Goal: Task Accomplishment & Management: Complete application form

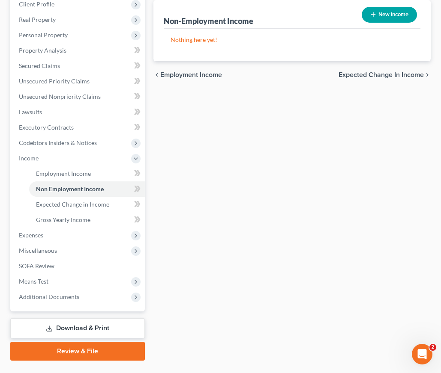
scroll to position [159, 0]
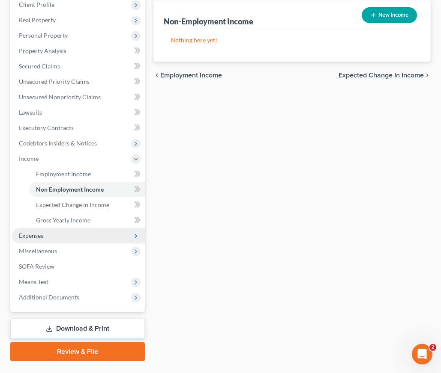
click at [74, 228] on span "Expenses" at bounding box center [78, 235] width 133 height 15
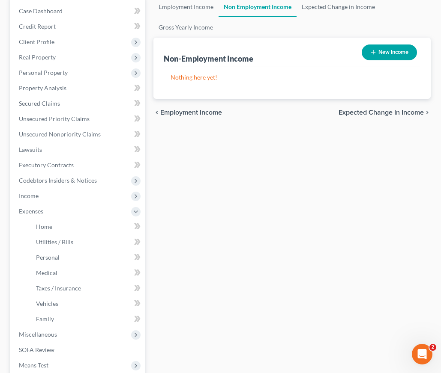
scroll to position [89, 0]
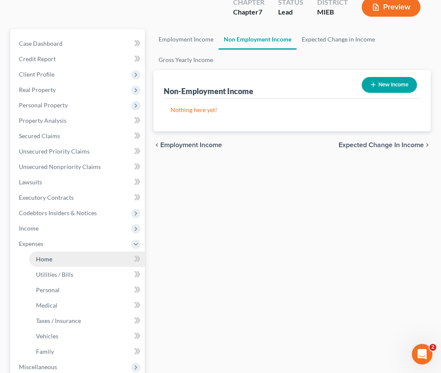
click at [50, 252] on link "Home" at bounding box center [87, 259] width 116 height 15
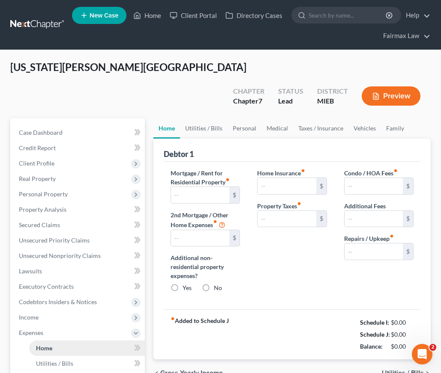
type input "1,349.00"
type input "0.00"
radio input "true"
type input "0.00"
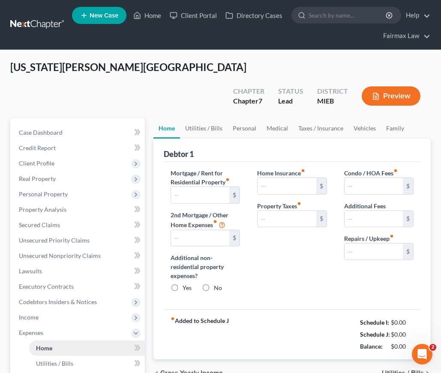
type input "0.00"
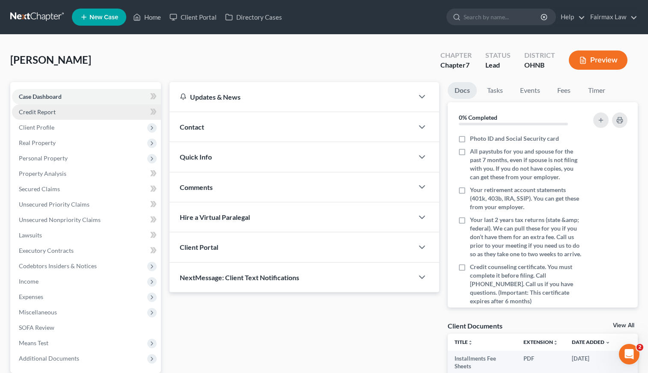
click at [81, 114] on link "Credit Report" at bounding box center [86, 112] width 149 height 15
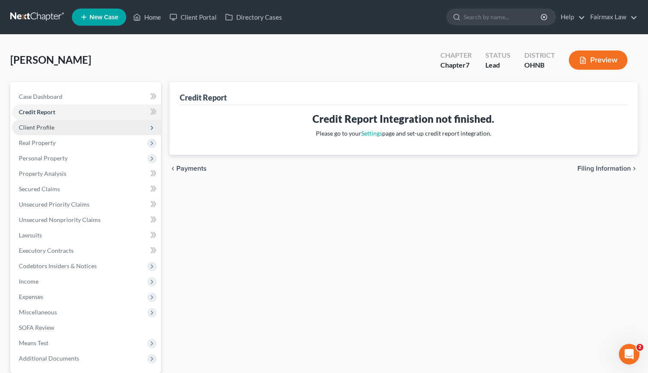
click at [75, 123] on span "Client Profile" at bounding box center [86, 127] width 149 height 15
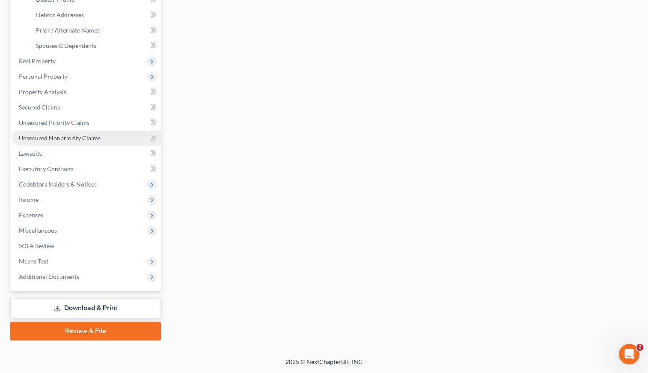
click at [68, 142] on link "Unsecured Nonpriority Claims" at bounding box center [86, 138] width 149 height 15
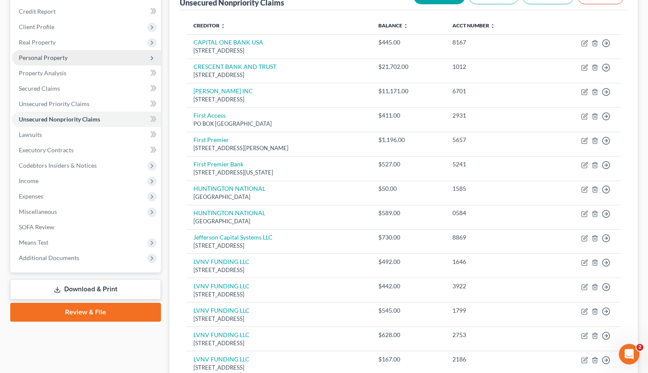
scroll to position [32, 0]
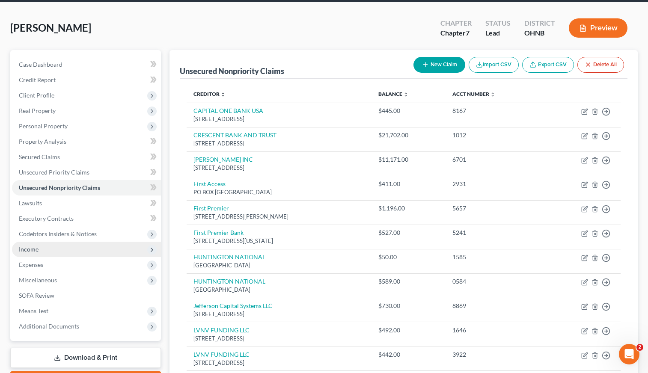
click at [43, 254] on span "Income" at bounding box center [86, 249] width 149 height 15
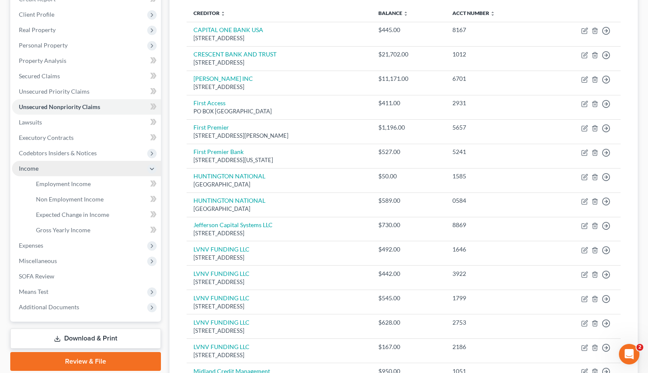
scroll to position [116, 0]
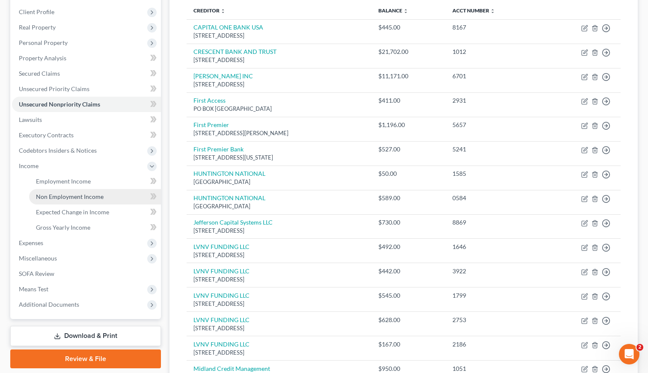
click at [90, 196] on span "Non Employment Income" at bounding box center [70, 196] width 68 height 7
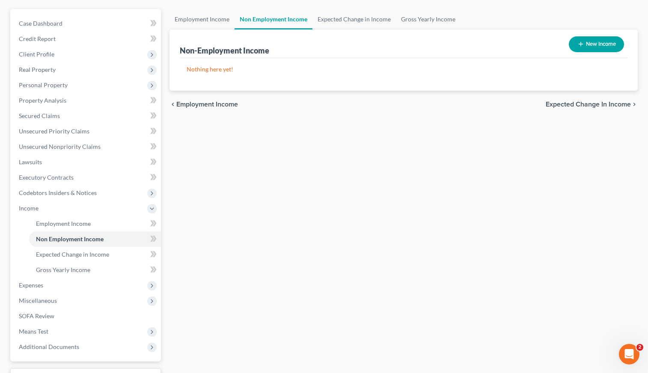
scroll to position [131, 0]
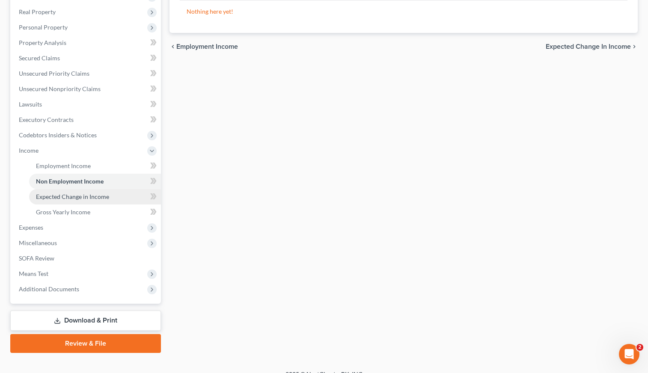
click at [88, 197] on span "Expected Change in Income" at bounding box center [72, 196] width 73 height 7
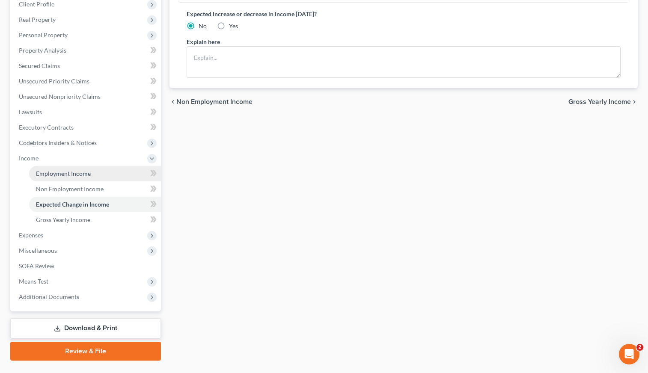
scroll to position [124, 0]
click at [74, 175] on span "Employment Income" at bounding box center [63, 173] width 55 height 7
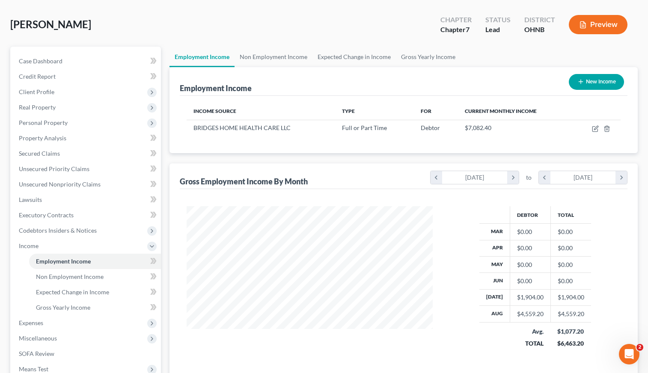
scroll to position [37, 0]
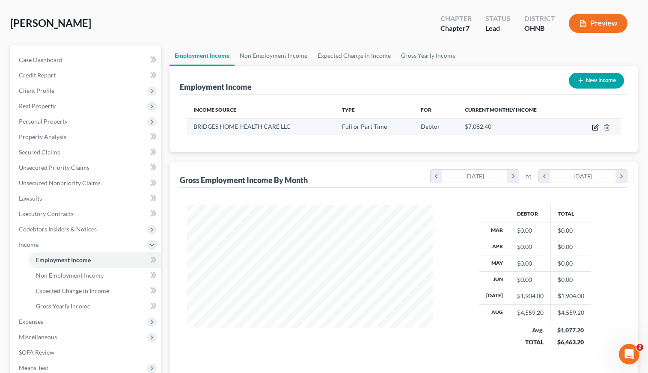
click at [595, 127] on icon "button" at bounding box center [595, 127] width 7 height 7
select select "0"
select select "36"
select select "3"
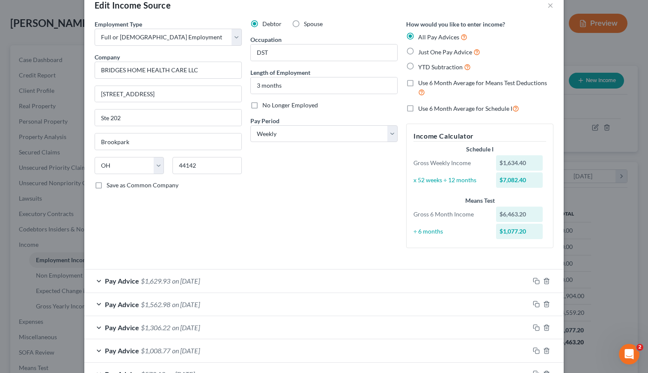
scroll to position [19, 0]
click at [552, 7] on button "×" at bounding box center [551, 5] width 6 height 10
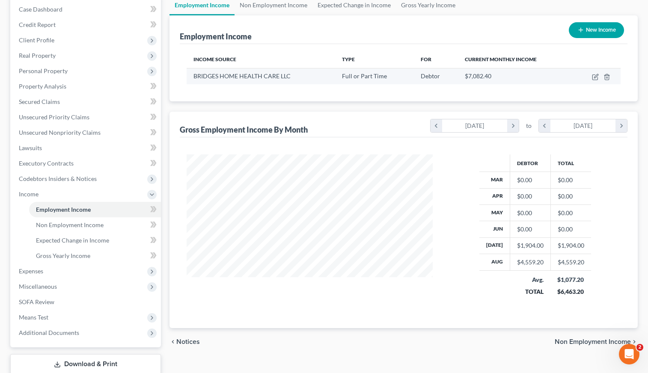
scroll to position [67, 0]
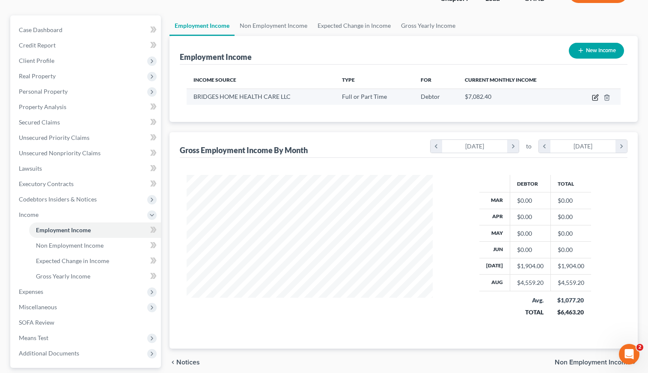
click at [595, 98] on icon "button" at bounding box center [597, 97] width 4 height 4
select select "0"
select select "36"
select select "3"
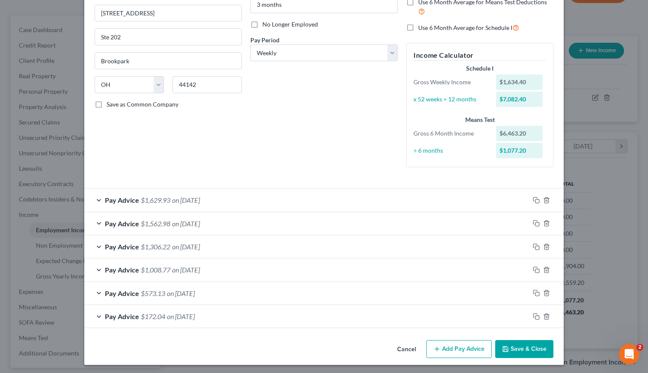
scroll to position [100, 0]
click at [600, 273] on div "Edit Income Source × Employment Type * Select Full or [DEMOGRAPHIC_DATA] Employ…" at bounding box center [324, 186] width 648 height 373
click at [408, 349] on button "Cancel" at bounding box center [407, 350] width 33 height 17
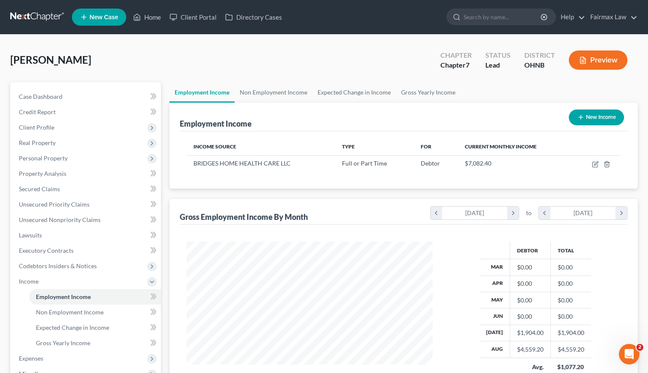
scroll to position [0, 0]
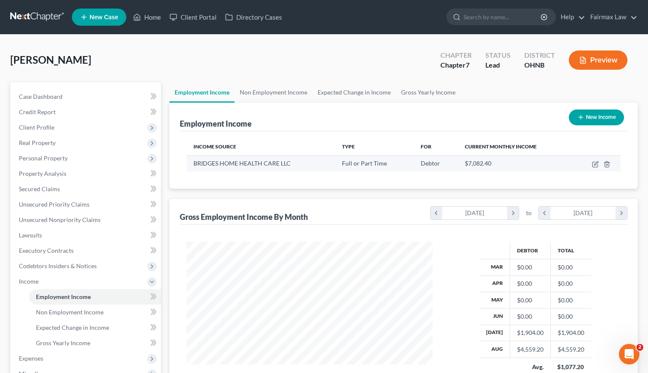
click at [600, 165] on td at bounding box center [598, 163] width 48 height 16
click at [595, 165] on icon "button" at bounding box center [595, 164] width 7 height 7
select select "0"
select select "36"
select select "3"
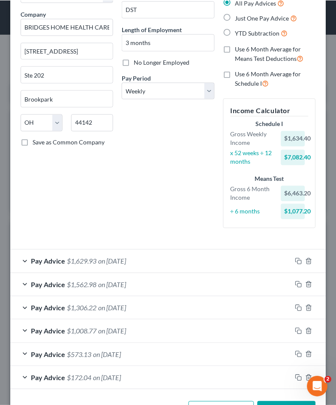
scroll to position [140, 298]
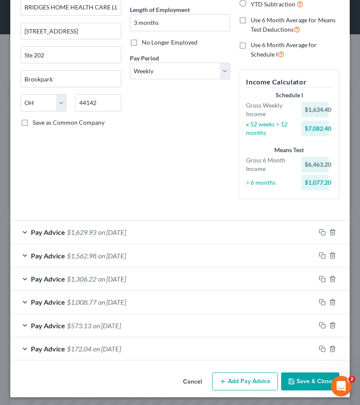
click at [20, 231] on div "Pay Advice $1,629.93 on [DATE]" at bounding box center [162, 232] width 305 height 23
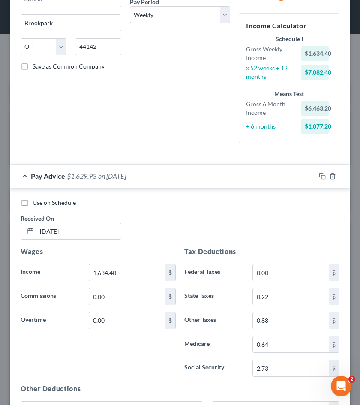
click at [25, 174] on div "Pay Advice $1,629.93 on [DATE]" at bounding box center [162, 175] width 305 height 23
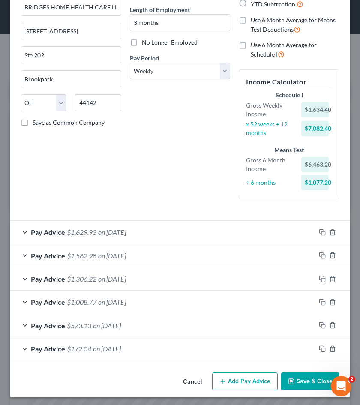
click at [30, 276] on div "Pay Advice $1,306.22 on [DATE]" at bounding box center [162, 278] width 305 height 23
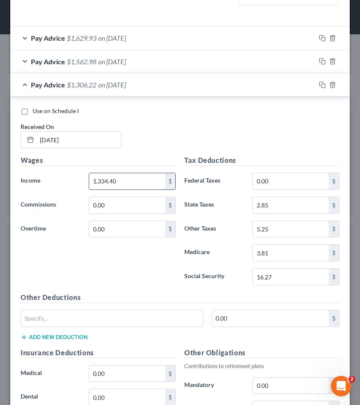
drag, startPoint x: 125, startPoint y: 182, endPoint x: 90, endPoint y: 182, distance: 34.3
click at [90, 182] on input "1,334.40" at bounding box center [127, 181] width 76 height 16
type input "262.00"
click at [75, 270] on div "Wages Income * 262.00 $ Commissions 0.00 $ Overtime 0.00 $" at bounding box center [98, 223] width 164 height 137
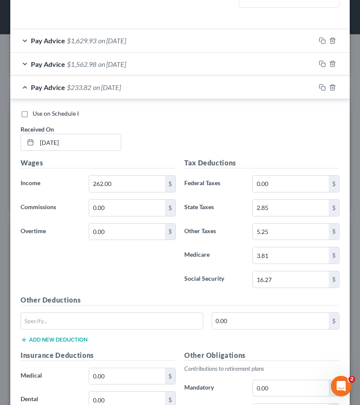
click at [27, 86] on div "Pay Advice $233.82 on [DATE]" at bounding box center [162, 87] width 305 height 23
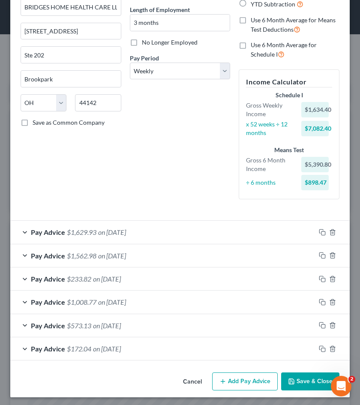
click at [126, 257] on span "on [DATE]" at bounding box center [112, 255] width 28 height 8
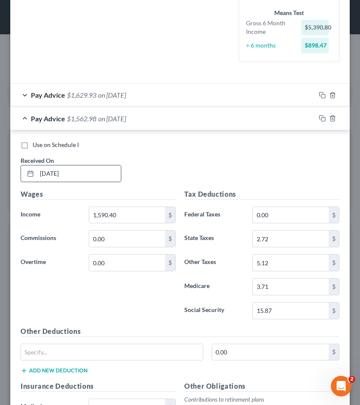
scroll to position [234, 0]
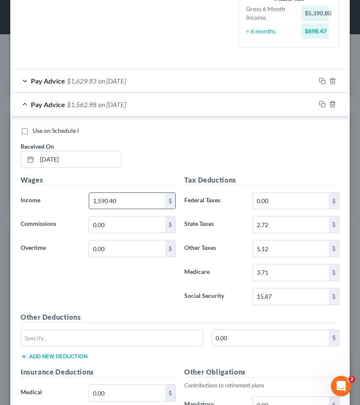
drag, startPoint x: 128, startPoint y: 201, endPoint x: 90, endPoint y: 197, distance: 37.9
click at [90, 197] on input "1,590.40" at bounding box center [127, 201] width 76 height 16
click at [150, 303] on div "Wages Income * 256. $ Commissions 0.00 $ Overtime 0.00 $" at bounding box center [98, 243] width 164 height 137
click at [114, 198] on input "256." at bounding box center [127, 201] width 76 height 16
type input "256.00"
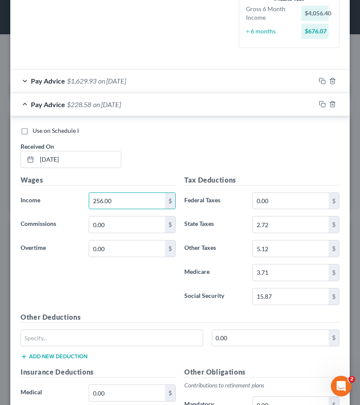
click at [105, 288] on div "Wages Income * 256.00 $ Commissions 0.00 $ Overtime 0.00 $" at bounding box center [98, 243] width 164 height 137
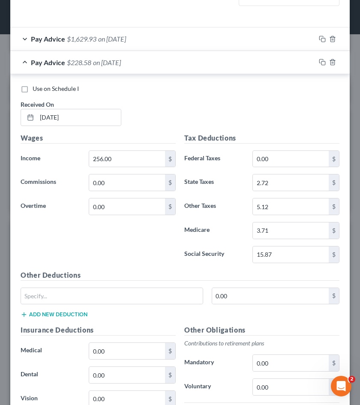
scroll to position [232, 0]
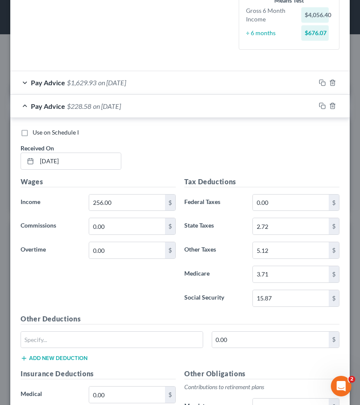
click at [26, 105] on div "Pay Advice $228.58 on [DATE]" at bounding box center [162, 106] width 305 height 23
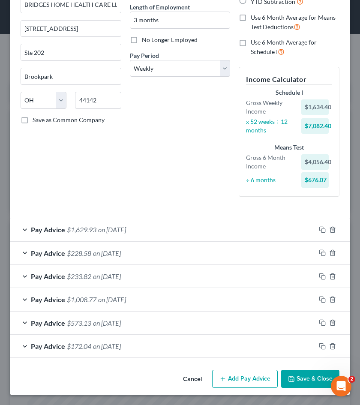
scroll to position [83, 0]
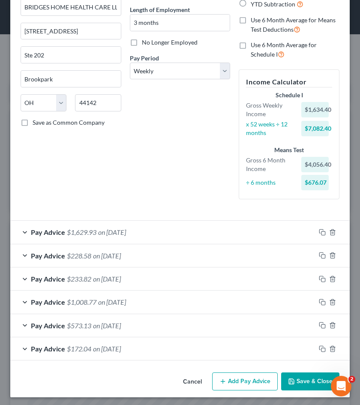
click at [33, 232] on span "Pay Advice" at bounding box center [48, 232] width 34 height 8
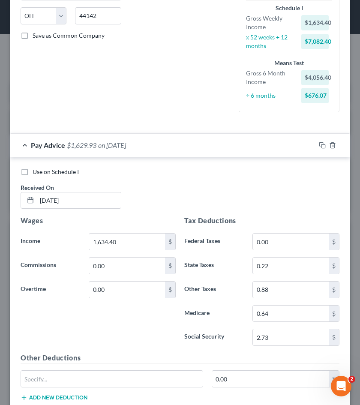
scroll to position [171, 0]
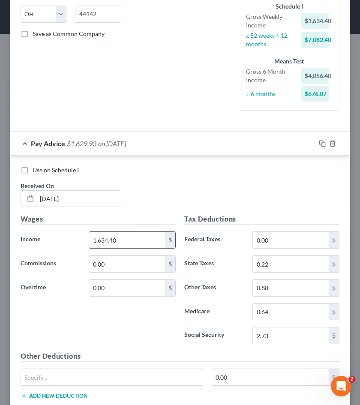
click at [124, 241] on input "1,634.40" at bounding box center [127, 240] width 76 height 16
type input "1"
type input "44.00"
click at [119, 323] on div "Wages Income * 44.00 $ Commissions 0.00 $ Overtime 0.00 $" at bounding box center [98, 282] width 164 height 137
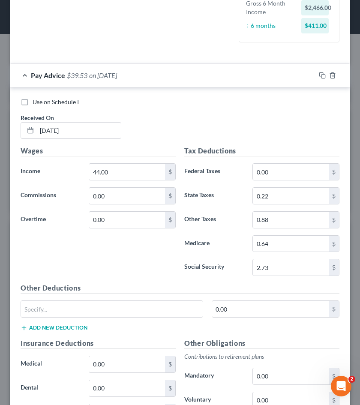
scroll to position [240, 0]
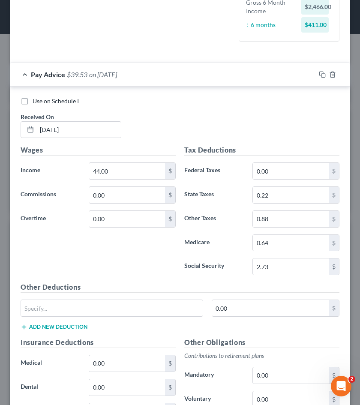
click at [25, 72] on div "Pay Advice $39.53 on [DATE]" at bounding box center [162, 74] width 305 height 23
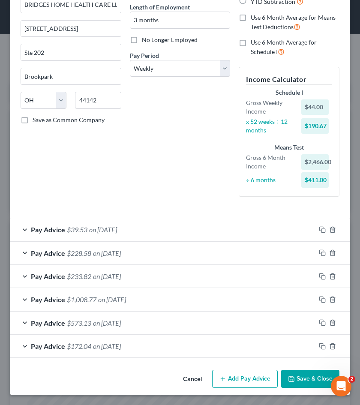
scroll to position [83, 0]
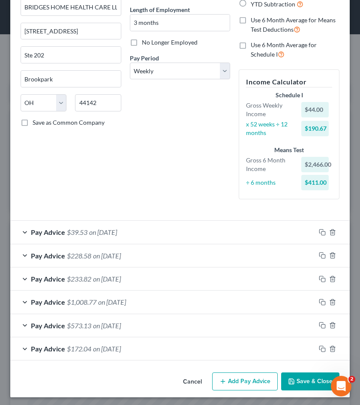
click at [25, 300] on div "Pay Advice $1,008.77 on [DATE]" at bounding box center [162, 301] width 305 height 23
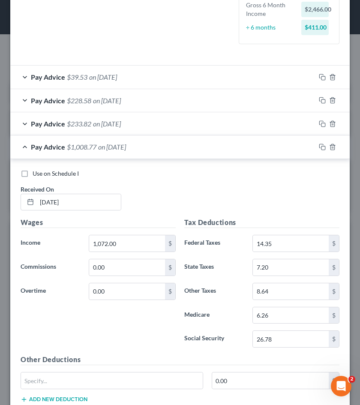
scroll to position [355, 0]
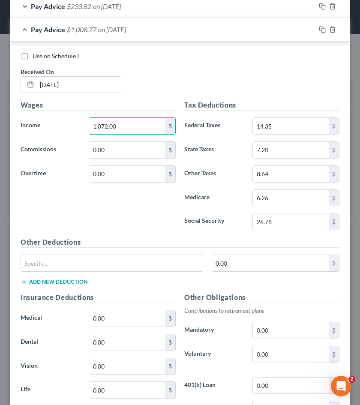
drag, startPoint x: 140, startPoint y: 120, endPoint x: 80, endPoint y: 119, distance: 60.8
click at [80, 119] on div "Income * 1,072.00 $" at bounding box center [98, 125] width 164 height 17
type input "432.00"
click at [100, 206] on div "Wages Income * 432.00 $ Commissions 0.00 $ Overtime 0.00 $" at bounding box center [98, 168] width 164 height 137
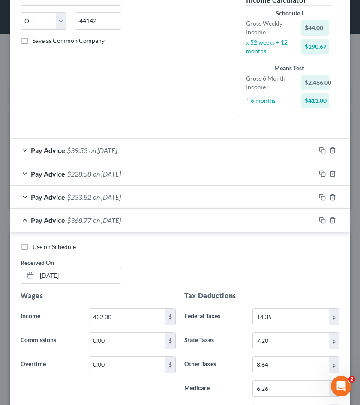
scroll to position [158, 0]
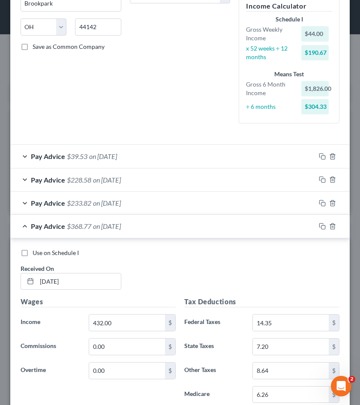
click at [21, 224] on div "Pay Advice $368.77 on [DATE]" at bounding box center [162, 226] width 305 height 23
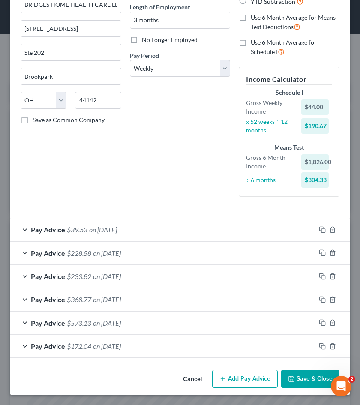
scroll to position [83, 0]
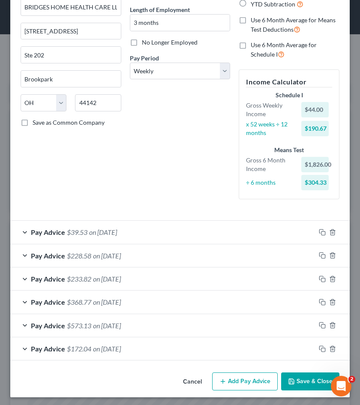
click at [64, 323] on span "Pay Advice" at bounding box center [48, 325] width 34 height 8
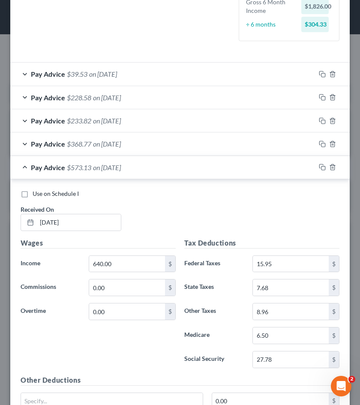
scroll to position [290, 0]
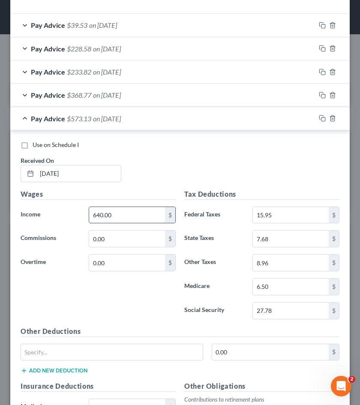
click at [136, 211] on input "640.00" at bounding box center [127, 215] width 76 height 16
type input "6"
type input "448.00"
click at [132, 305] on div "Wages Income * 448.00 $ Commissions 0.00 $ Overtime 0.00 $" at bounding box center [98, 257] width 164 height 137
click at [21, 117] on div "Pay Advice $381.13 on [DATE]" at bounding box center [162, 118] width 305 height 23
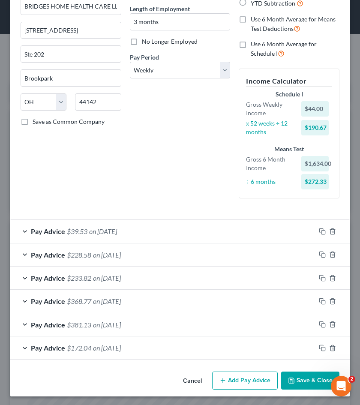
scroll to position [83, 0]
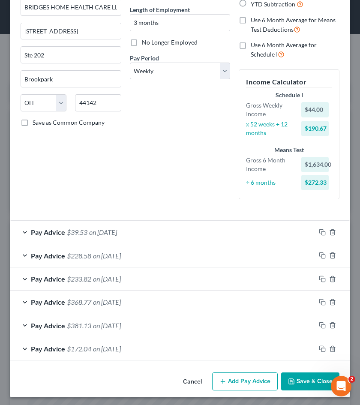
click at [310, 373] on button "Save & Close" at bounding box center [310, 381] width 58 height 18
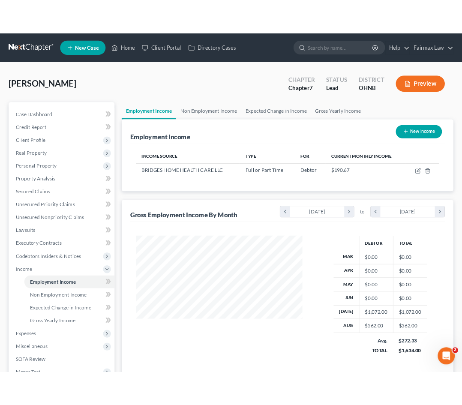
scroll to position [428163, 428093]
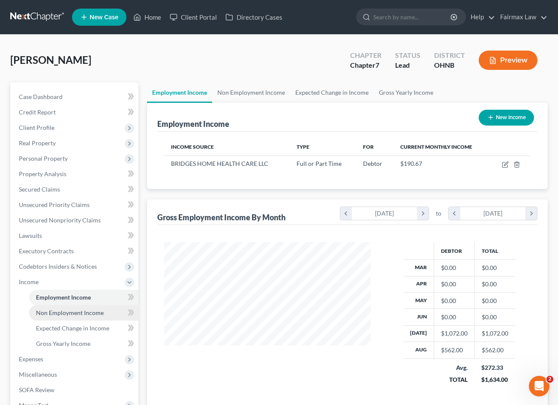
click at [61, 318] on link "Non Employment Income" at bounding box center [83, 312] width 109 height 15
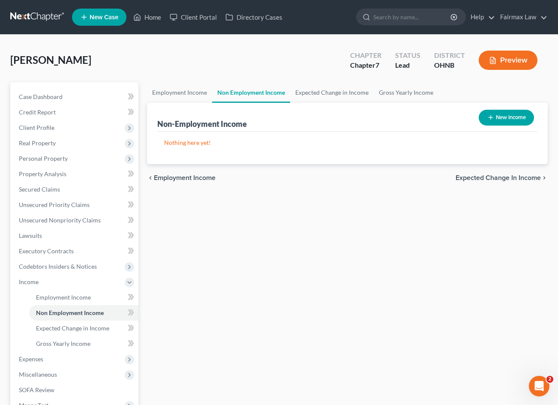
click at [499, 116] on button "New Income" at bounding box center [505, 118] width 55 height 16
select select "0"
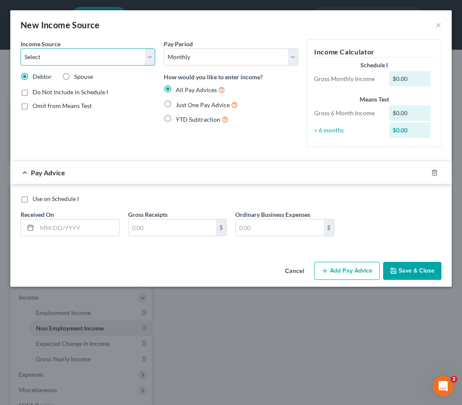
select select "4"
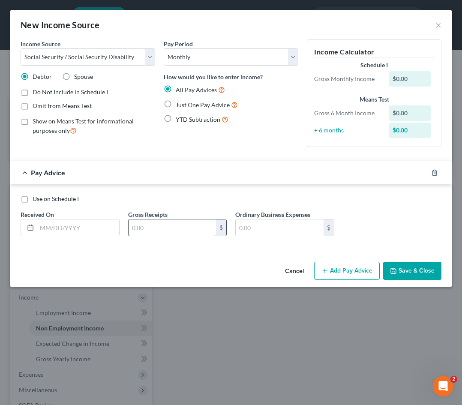
click at [152, 232] on input "text" at bounding box center [172, 227] width 88 height 16
type input "1,006.80"
click at [77, 227] on input "text" at bounding box center [78, 227] width 82 height 16
type input "0\"
click at [180, 111] on div "All Pay Advices Just One Pay Advice YTD Subtraction" at bounding box center [231, 105] width 134 height 40
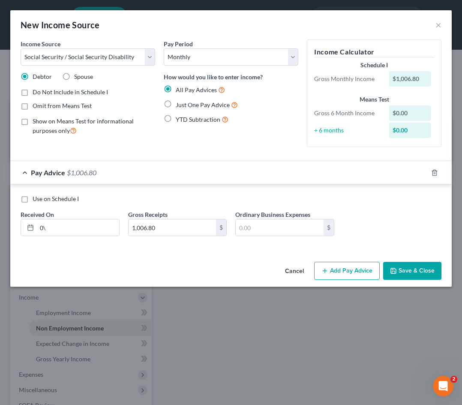
click at [182, 108] on label "Just One Pay Advice" at bounding box center [207, 105] width 62 height 10
click at [182, 105] on input "Just One Pay Advice" at bounding box center [182, 103] width 6 height 6
radio input "true"
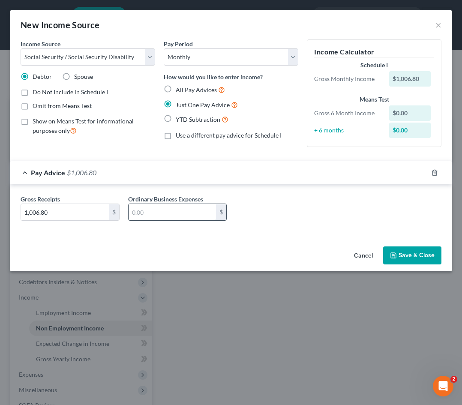
click at [140, 209] on input "text" at bounding box center [172, 212] width 88 height 16
type input "1"
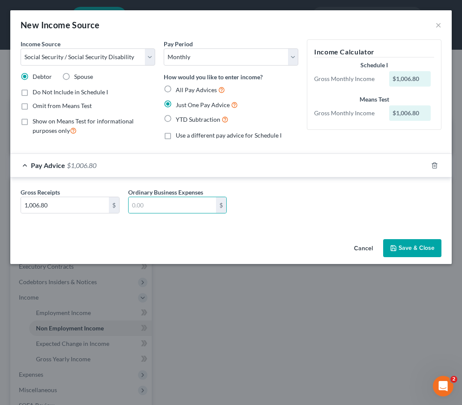
click at [405, 242] on button "Save & Close" at bounding box center [412, 248] width 58 height 18
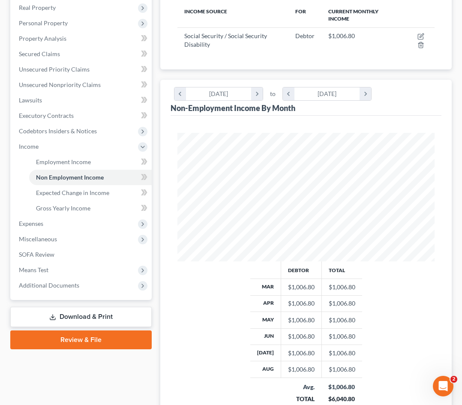
scroll to position [149, 0]
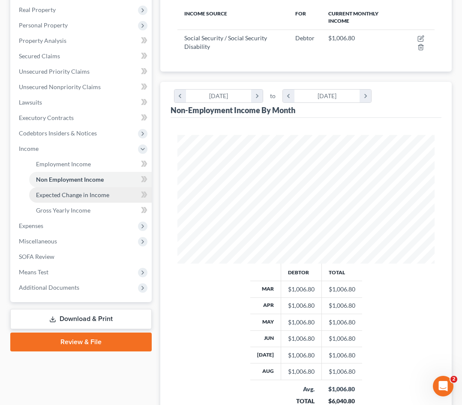
click at [107, 195] on span "Expected Change in Income" at bounding box center [72, 194] width 73 height 7
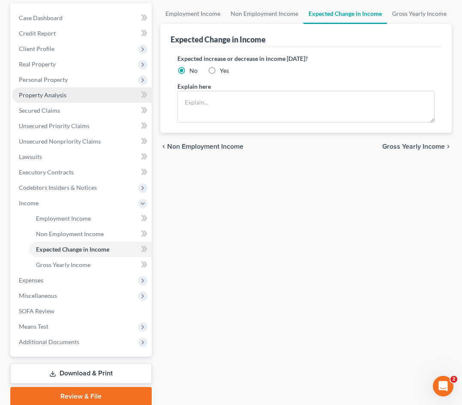
scroll to position [95, 0]
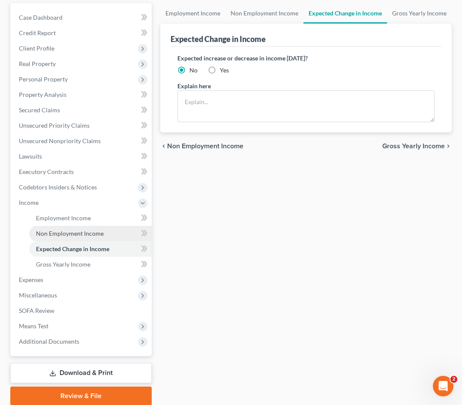
click at [65, 236] on span "Non Employment Income" at bounding box center [70, 233] width 68 height 7
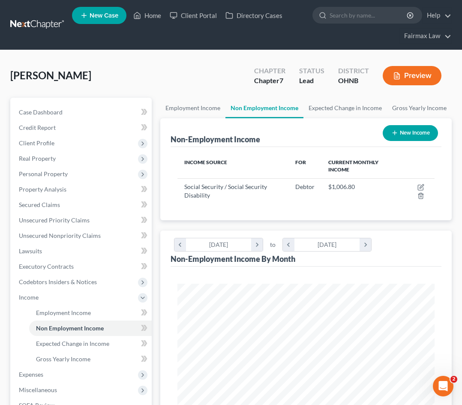
scroll to position [128, 274]
click at [416, 130] on button "New Income" at bounding box center [409, 133] width 55 height 16
select select "0"
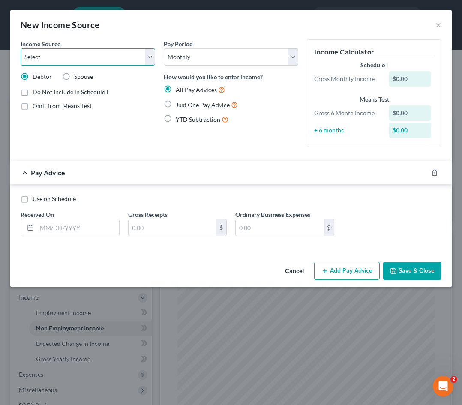
select select "5"
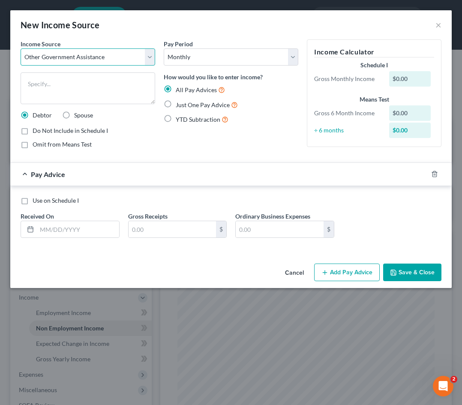
drag, startPoint x: 107, startPoint y: 60, endPoint x: 104, endPoint y: 165, distance: 105.8
click at [104, 165] on form "Income Source * Select Unemployment Disability (from employer) Pension Retireme…" at bounding box center [231, 145] width 421 height 212
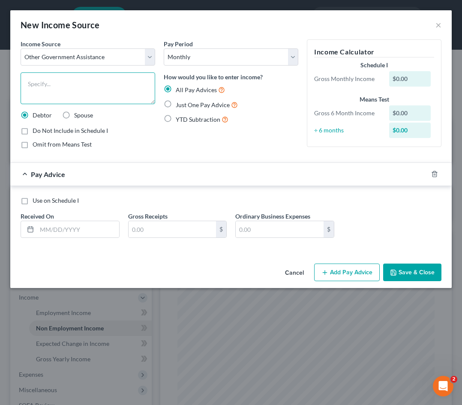
click at [96, 93] on textarea at bounding box center [88, 88] width 134 height 32
type textarea "Food Stamps"
click at [178, 106] on span "Just One Pay Advice" at bounding box center [203, 104] width 54 height 7
click at [179, 105] on input "Just One Pay Advice" at bounding box center [182, 103] width 6 height 6
radio input "true"
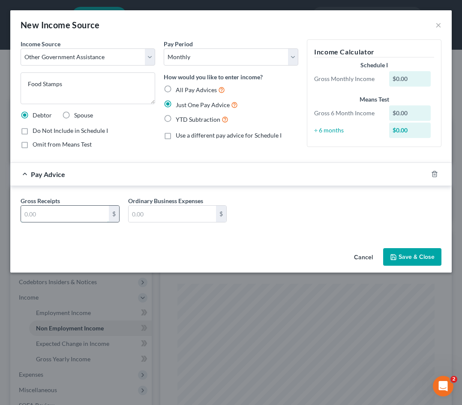
click at [80, 212] on input "text" at bounding box center [65, 214] width 88 height 16
type input "930.00"
click at [411, 261] on button "Save & Close" at bounding box center [412, 257] width 58 height 18
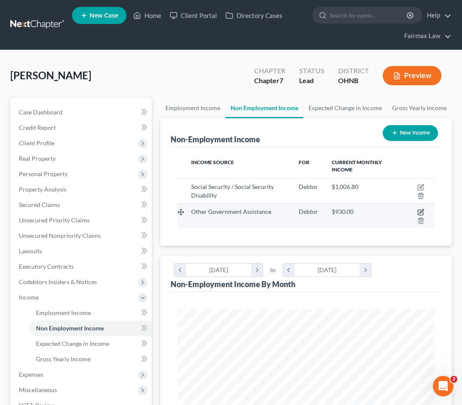
click at [420, 212] on icon "button" at bounding box center [421, 211] width 4 height 4
select select "5"
select select "0"
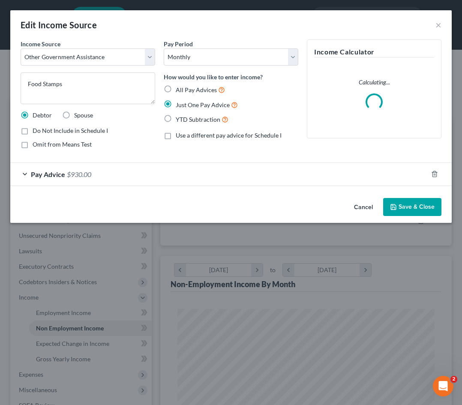
click at [30, 177] on div "Pay Advice $930.00" at bounding box center [218, 174] width 417 height 23
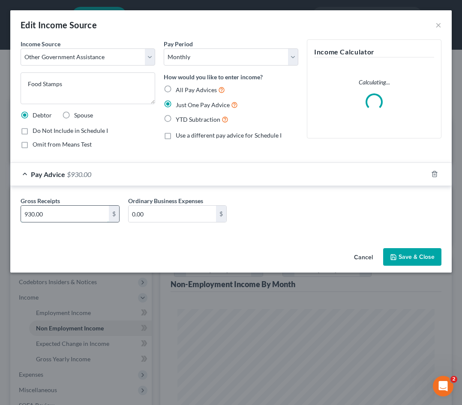
click at [28, 213] on input "930.00" at bounding box center [65, 214] width 88 height 16
type input "530.00"
click at [414, 255] on button "Save & Close" at bounding box center [412, 257] width 58 height 18
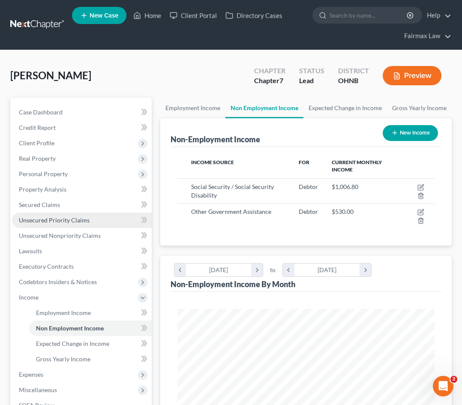
click at [41, 227] on link "Unsecured Priority Claims" at bounding box center [82, 219] width 140 height 15
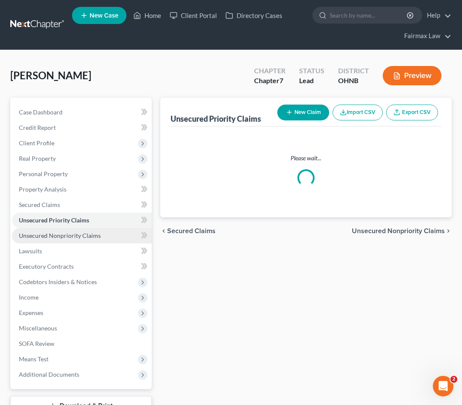
click at [37, 240] on link "Unsecured Nonpriority Claims" at bounding box center [82, 235] width 140 height 15
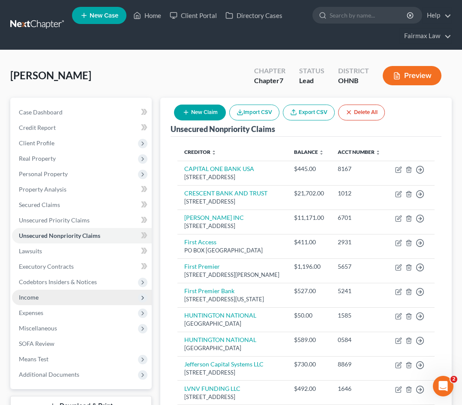
click at [42, 297] on span "Income" at bounding box center [82, 297] width 140 height 15
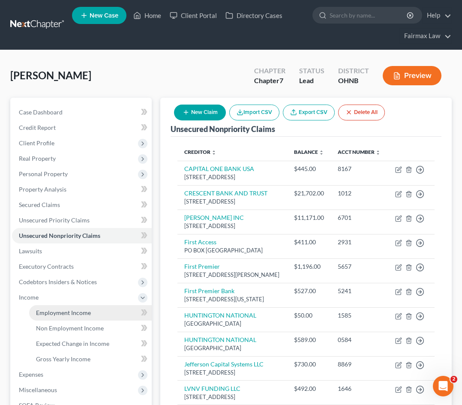
click at [71, 310] on span "Employment Income" at bounding box center [63, 312] width 55 height 7
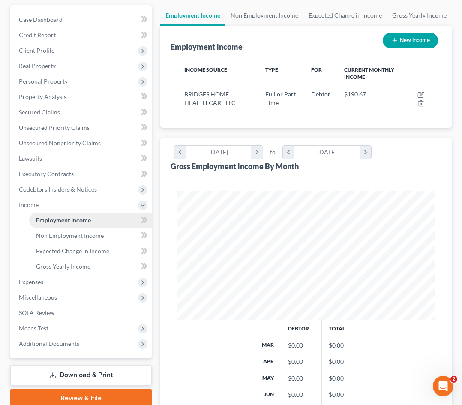
scroll to position [128, 274]
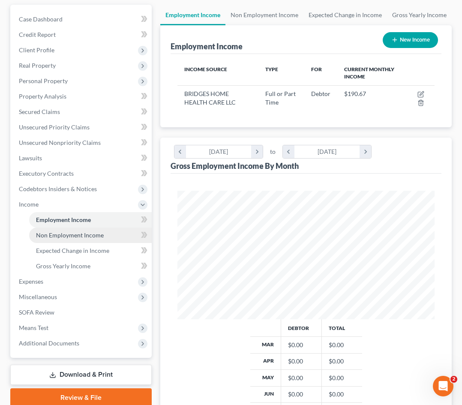
click at [67, 240] on link "Non Employment Income" at bounding box center [90, 234] width 122 height 15
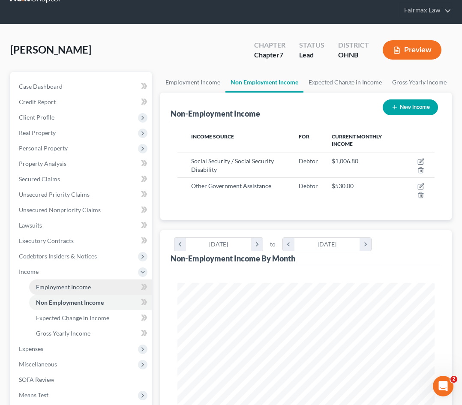
scroll to position [128, 274]
click at [67, 287] on span "Employment Income" at bounding box center [63, 286] width 55 height 7
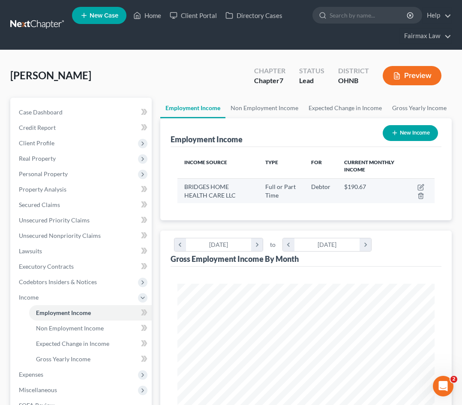
scroll to position [128, 274]
click at [421, 188] on icon "button" at bounding box center [420, 187] width 7 height 7
select select "0"
select select "36"
select select "3"
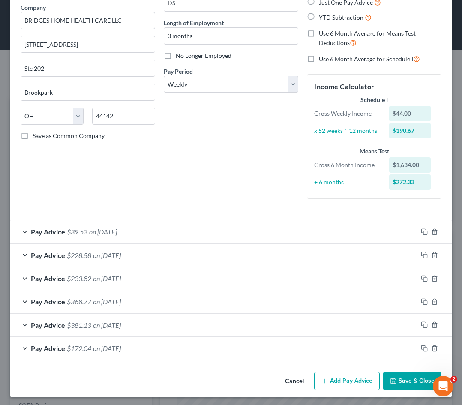
scroll to position [69, 0]
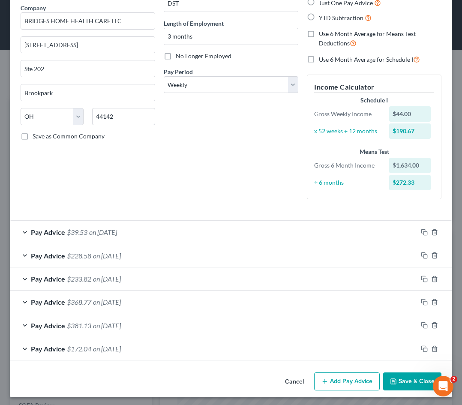
click at [31, 233] on span "Pay Advice" at bounding box center [48, 232] width 34 height 8
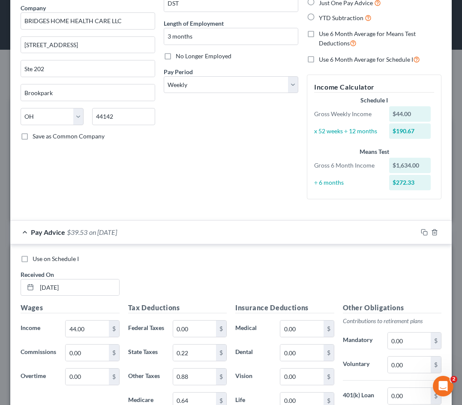
click at [27, 233] on div "Pay Advice $39.53 on [DATE]" at bounding box center [213, 232] width 407 height 23
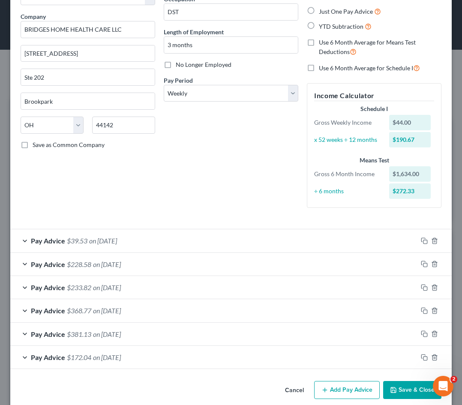
scroll to position [60, 0]
click at [404, 373] on button "Save & Close" at bounding box center [412, 390] width 58 height 18
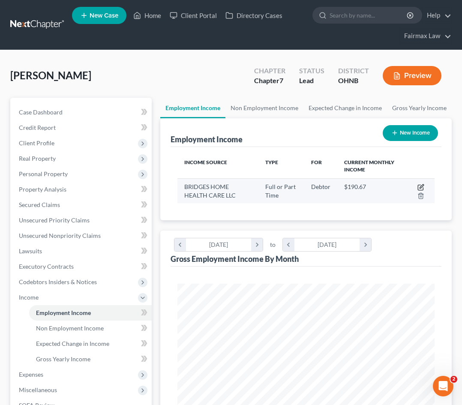
click at [421, 187] on icon "button" at bounding box center [420, 187] width 7 height 7
select select "0"
select select "36"
select select "3"
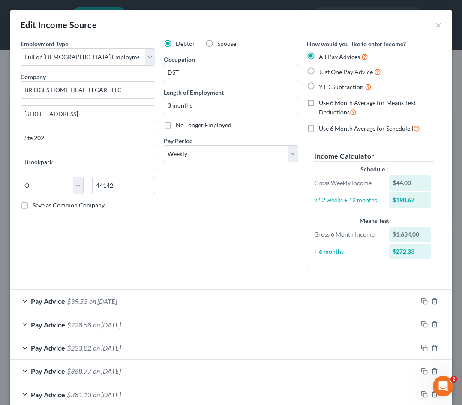
scroll to position [0, 0]
click at [333, 87] on span "YTD Subtraction" at bounding box center [341, 86] width 45 height 7
click at [328, 87] on input "YTD Subtraction" at bounding box center [325, 85] width 6 height 6
radio input "true"
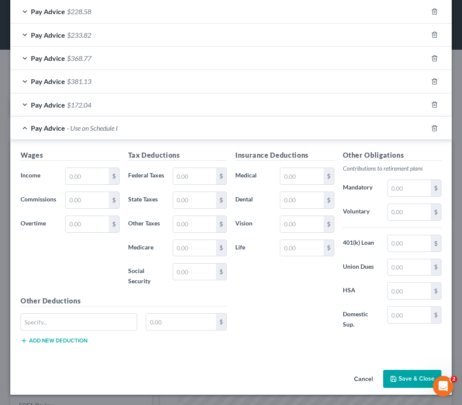
scroll to position [429, 0]
click at [31, 124] on span "Pay Advice" at bounding box center [48, 128] width 34 height 8
click at [24, 122] on div "Pay Advice - Use on Schedule I" at bounding box center [218, 128] width 417 height 23
click at [436, 125] on icon "button" at bounding box center [434, 128] width 4 height 6
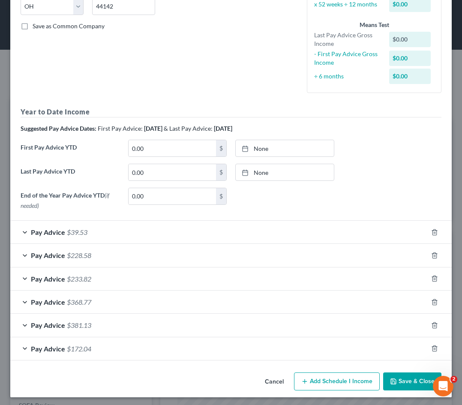
scroll to position [177, 0]
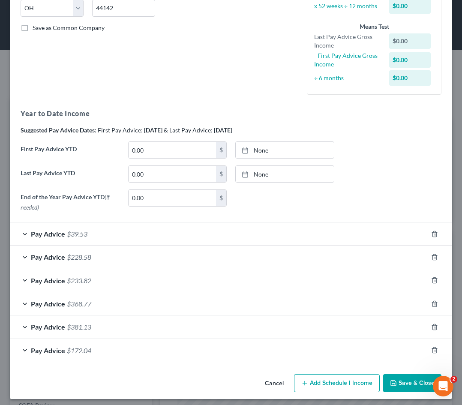
click at [401, 373] on button "Save & Close" at bounding box center [412, 383] width 58 height 18
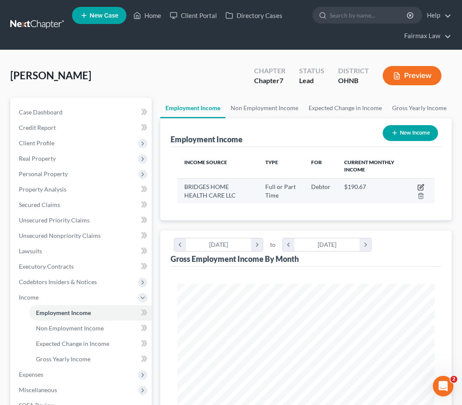
click at [420, 189] on icon "button" at bounding box center [420, 187] width 7 height 7
select select "0"
select select "36"
select select "3"
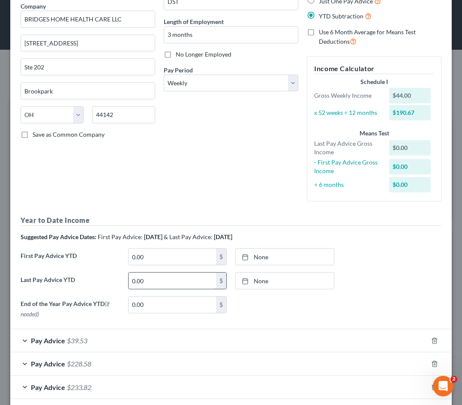
scroll to position [0, 0]
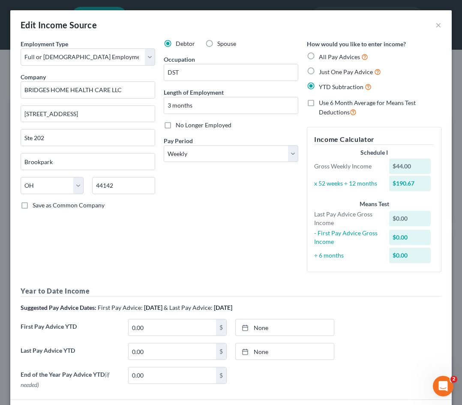
click at [324, 55] on span "All Pay Advices" at bounding box center [339, 56] width 41 height 7
click at [324, 55] on input "All Pay Advices" at bounding box center [325, 55] width 6 height 6
radio input "true"
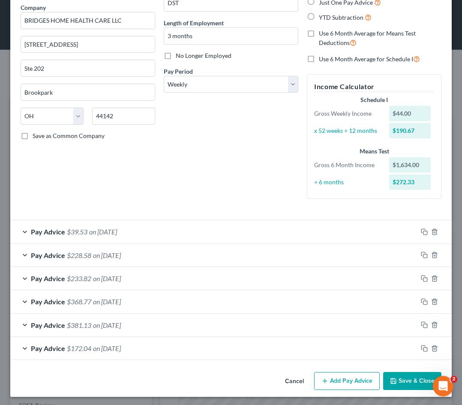
scroll to position [69, 0]
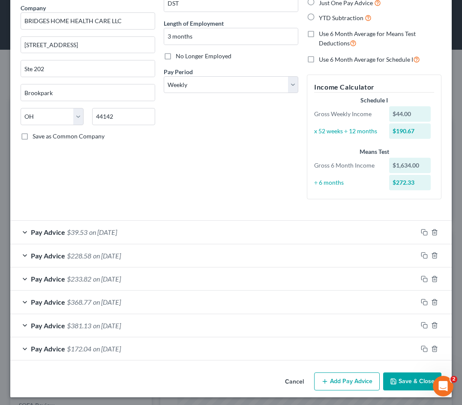
click at [27, 236] on div "Pay Advice $39.53 on [DATE]" at bounding box center [213, 232] width 407 height 23
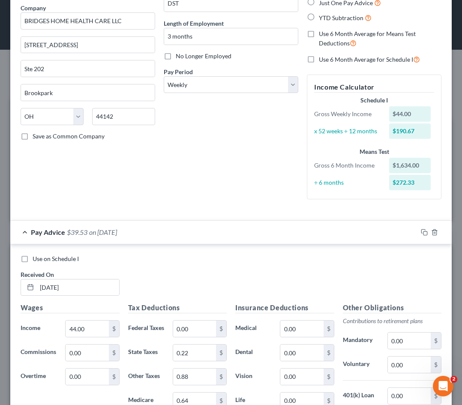
click at [27, 236] on div "Pay Advice $39.53 on [DATE]" at bounding box center [213, 232] width 407 height 23
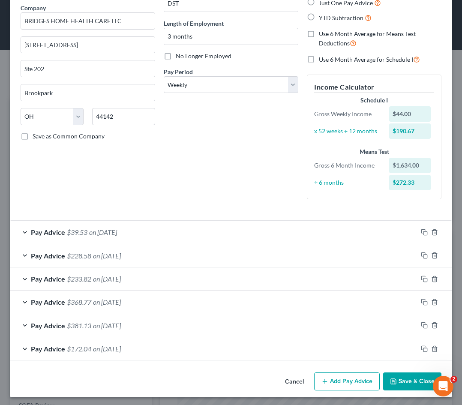
click at [26, 297] on div "Pay Advice $368.77 on [DATE]" at bounding box center [213, 301] width 407 height 23
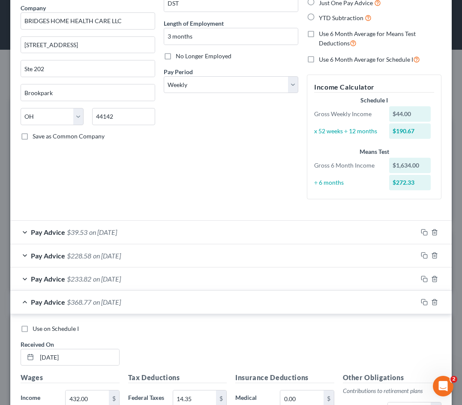
click at [33, 326] on label "Use on Schedule I" at bounding box center [56, 328] width 46 height 9
click at [36, 326] on input "Use on Schedule I" at bounding box center [39, 327] width 6 height 6
checkbox input "true"
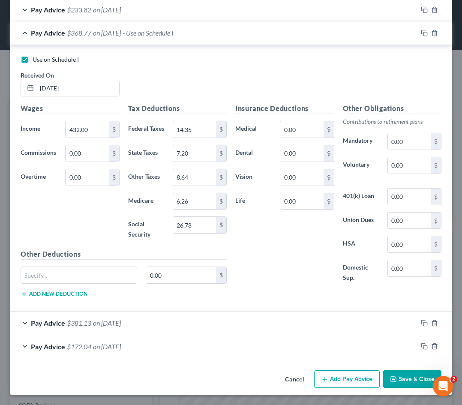
click at [406, 373] on button "Save & Close" at bounding box center [412, 379] width 58 height 18
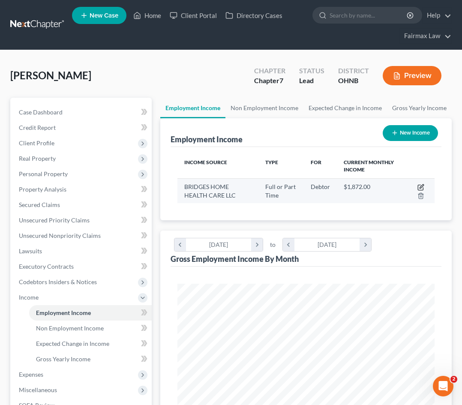
click at [421, 185] on icon "button" at bounding box center [420, 187] width 7 height 7
select select "0"
select select "36"
select select "3"
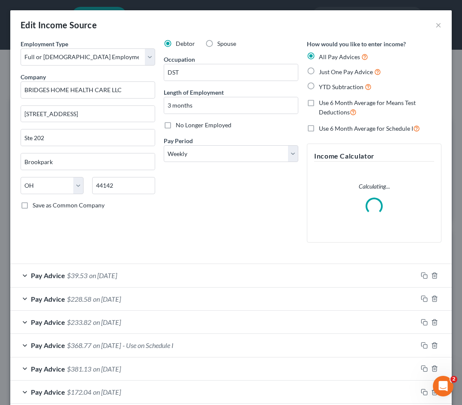
scroll to position [0, 0]
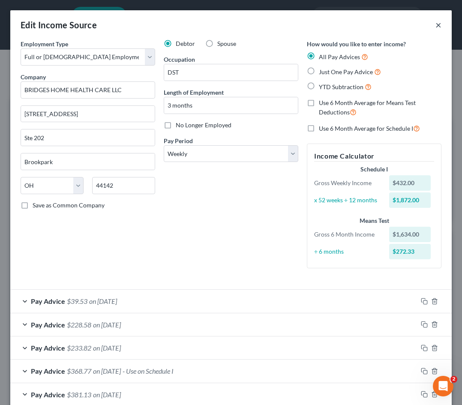
click at [436, 26] on button "×" at bounding box center [438, 25] width 6 height 10
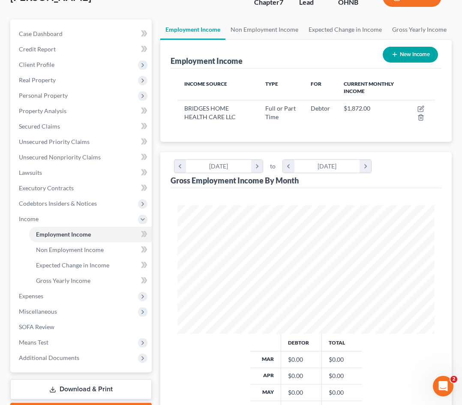
scroll to position [152, 0]
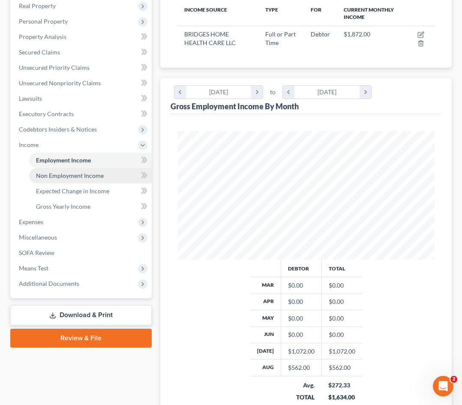
click at [95, 174] on span "Non Employment Income" at bounding box center [70, 175] width 68 height 7
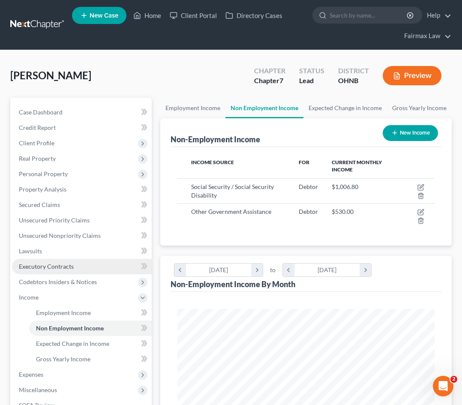
scroll to position [128, 274]
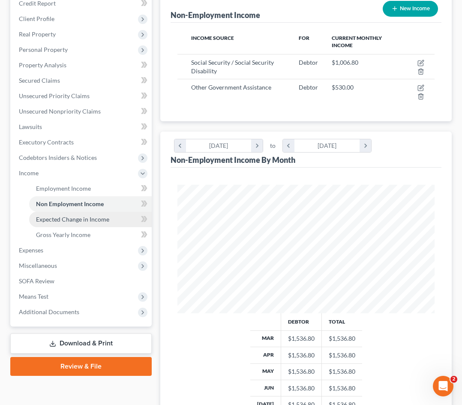
click at [87, 222] on span "Expected Change in Income" at bounding box center [72, 218] width 73 height 7
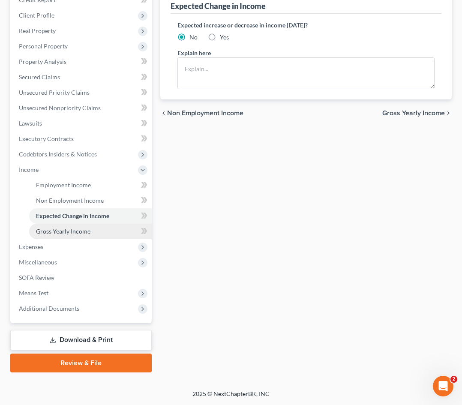
click at [69, 230] on span "Gross Yearly Income" at bounding box center [63, 230] width 54 height 7
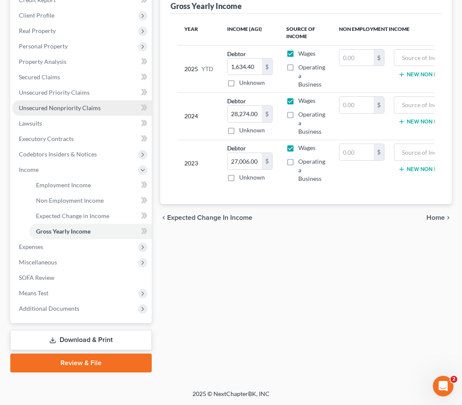
scroll to position [128, 0]
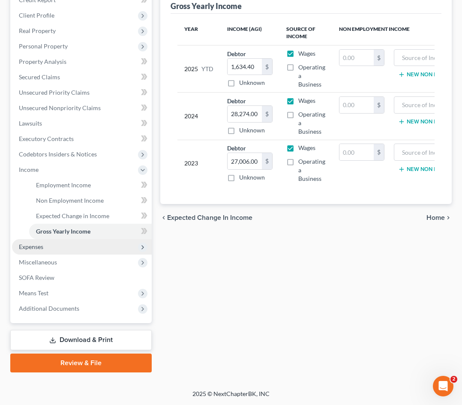
click at [45, 250] on span "Expenses" at bounding box center [82, 246] width 140 height 15
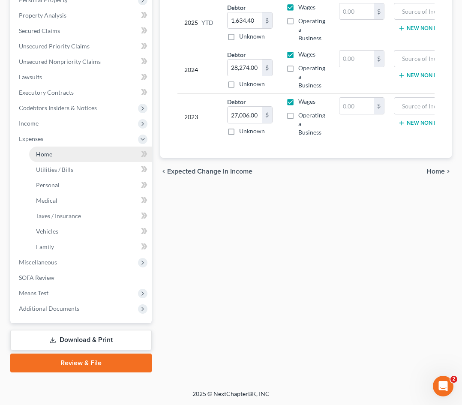
scroll to position [174, 0]
click at [57, 159] on link "Home" at bounding box center [90, 153] width 122 height 15
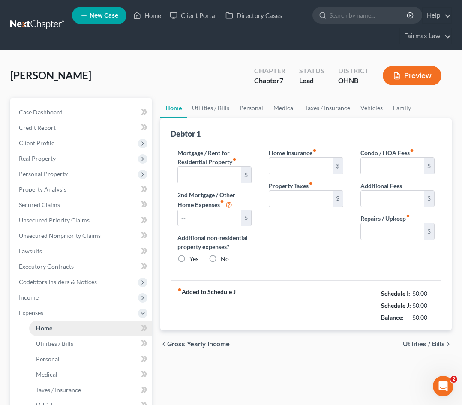
type input "1,000.00"
type input "0.00"
radio input "true"
type input "0.00"
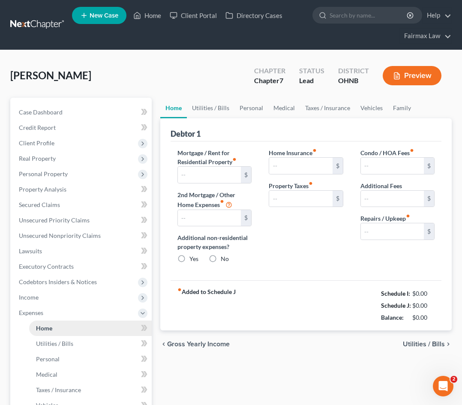
type input "0.00"
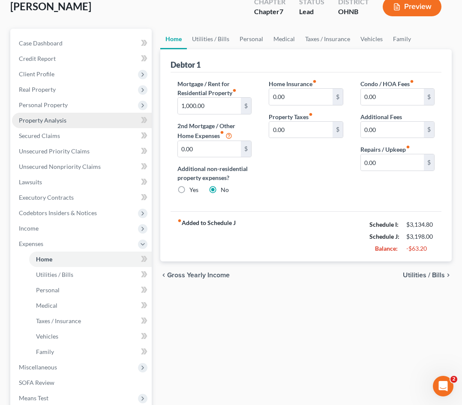
scroll to position [70, 0]
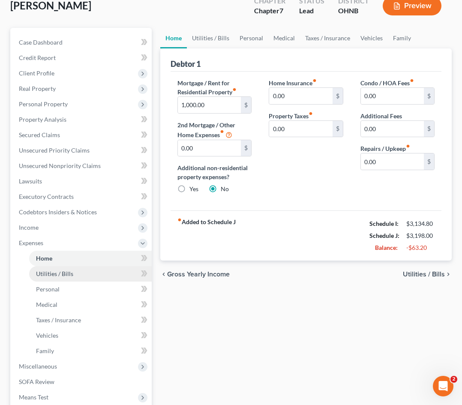
click at [50, 278] on link "Utilities / Bills" at bounding box center [90, 273] width 122 height 15
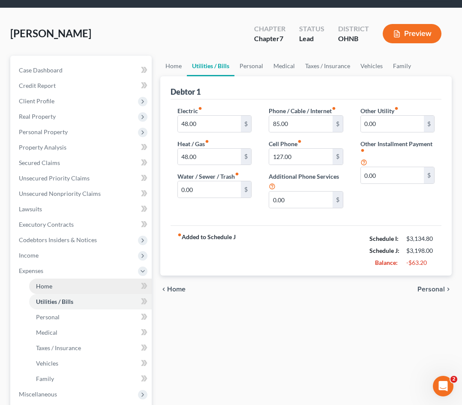
scroll to position [58, 0]
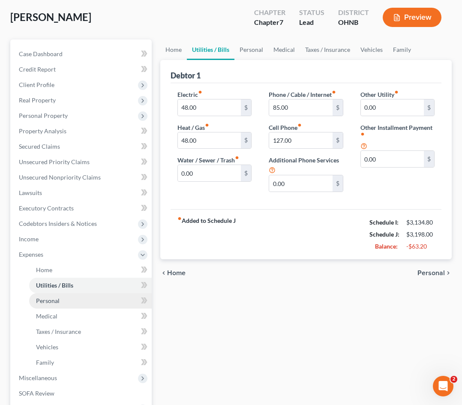
click at [47, 299] on span "Personal" at bounding box center [48, 300] width 24 height 7
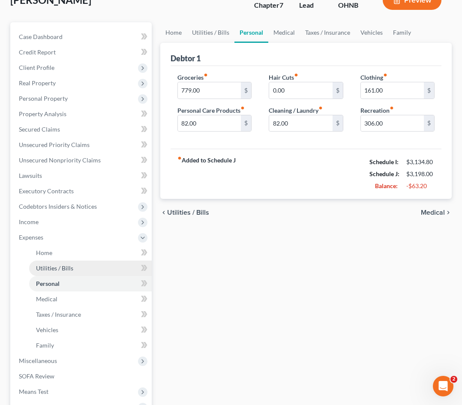
scroll to position [77, 0]
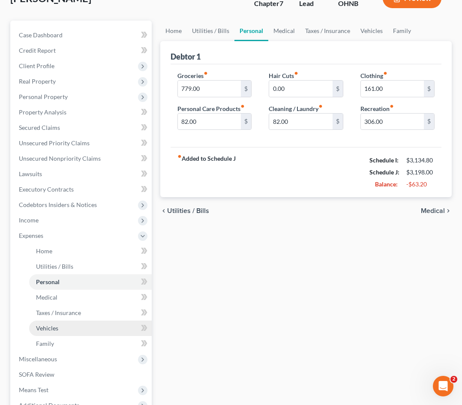
click at [64, 332] on link "Vehicles" at bounding box center [90, 327] width 122 height 15
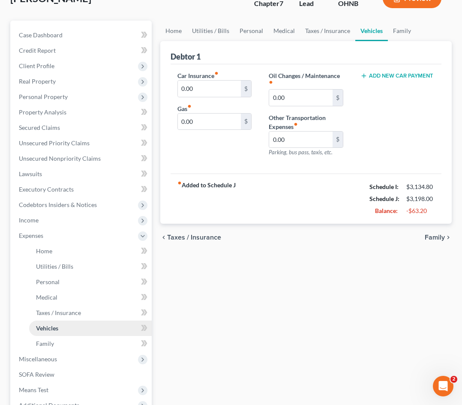
scroll to position [11, 0]
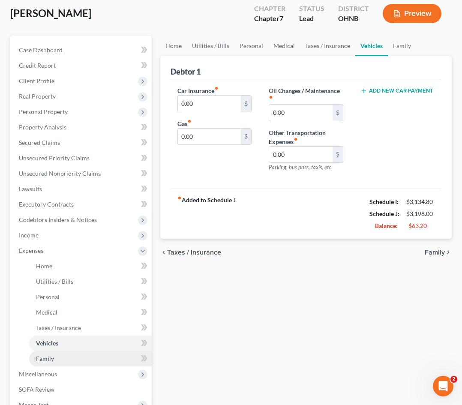
click at [48, 355] on span "Family" at bounding box center [45, 358] width 18 height 7
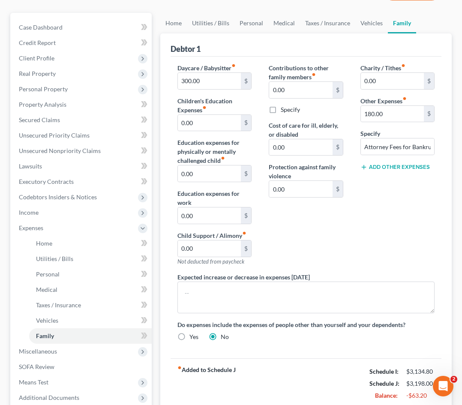
scroll to position [85, 0]
click at [93, 247] on link "Home" at bounding box center [90, 243] width 122 height 15
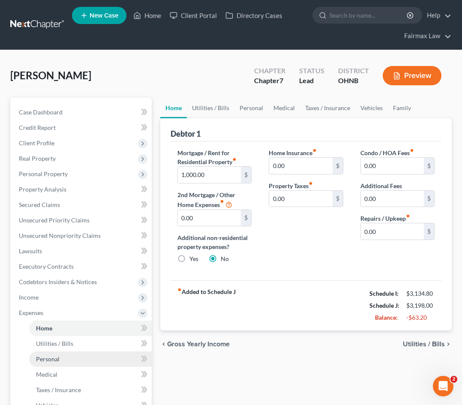
click at [60, 364] on link "Personal" at bounding box center [90, 358] width 122 height 15
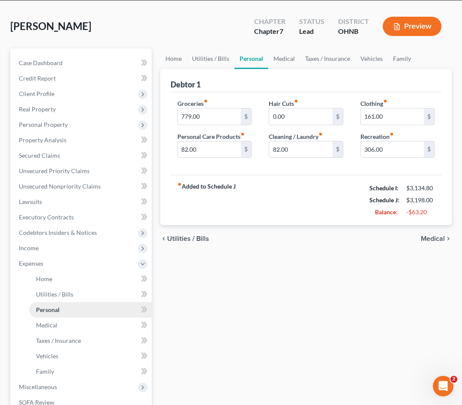
scroll to position [84, 0]
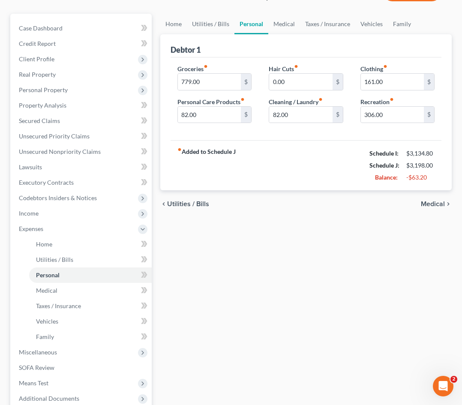
click at [206, 68] on icon "fiber_manual_record" at bounding box center [205, 66] width 4 height 4
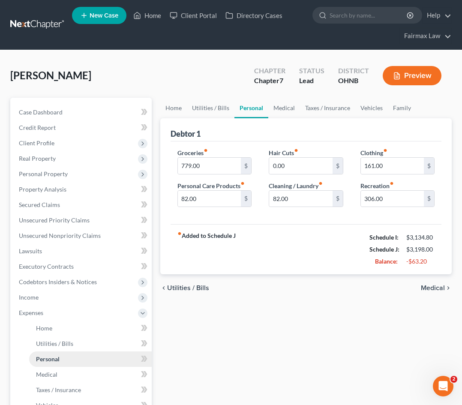
scroll to position [0, 0]
click at [55, 300] on span "Income" at bounding box center [82, 297] width 140 height 15
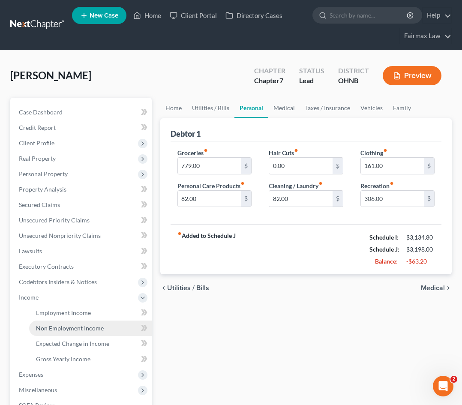
click at [53, 330] on span "Non Employment Income" at bounding box center [70, 327] width 68 height 7
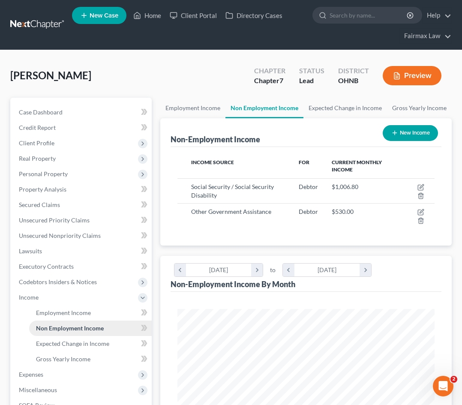
scroll to position [128, 274]
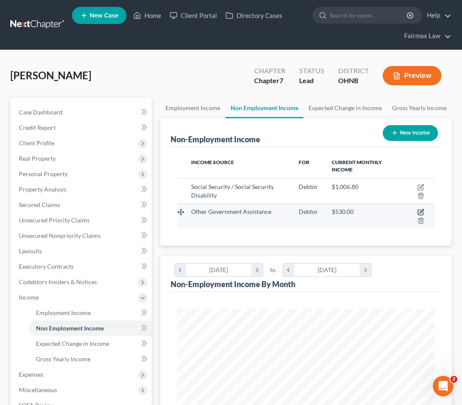
click at [419, 213] on icon "button" at bounding box center [421, 211] width 4 height 4
select select "5"
select select "0"
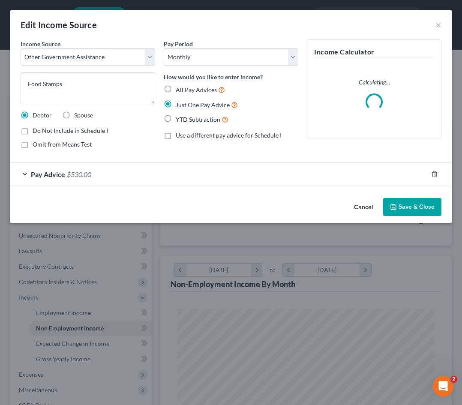
click at [405, 210] on button "Save & Close" at bounding box center [412, 207] width 58 height 18
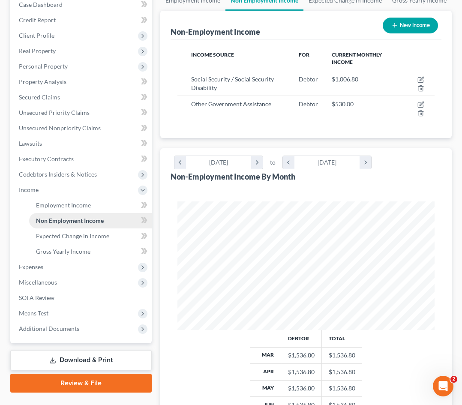
scroll to position [108, 0]
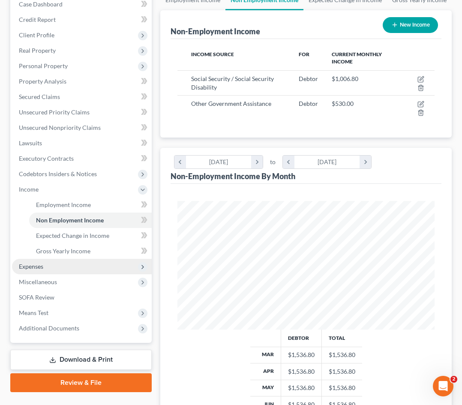
click at [62, 273] on span "Expenses" at bounding box center [82, 266] width 140 height 15
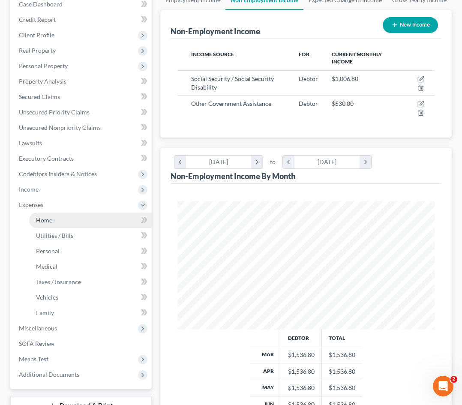
click at [66, 215] on link "Home" at bounding box center [90, 219] width 122 height 15
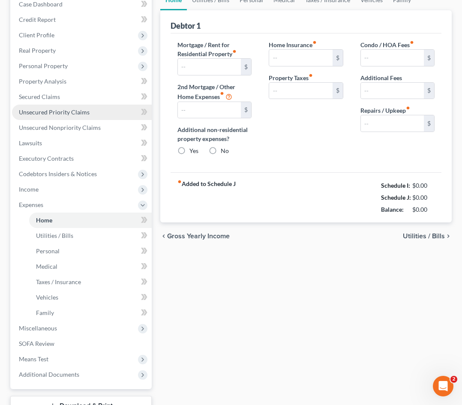
scroll to position [1, 0]
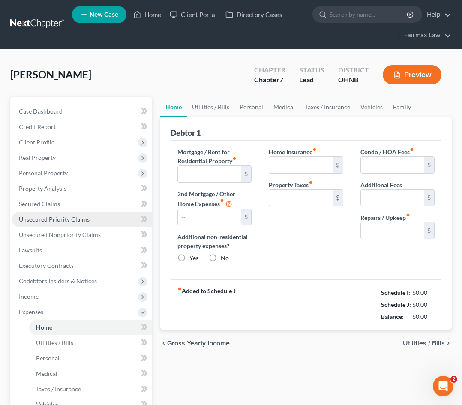
type input "1,000.00"
type input "0.00"
radio input "true"
type input "0.00"
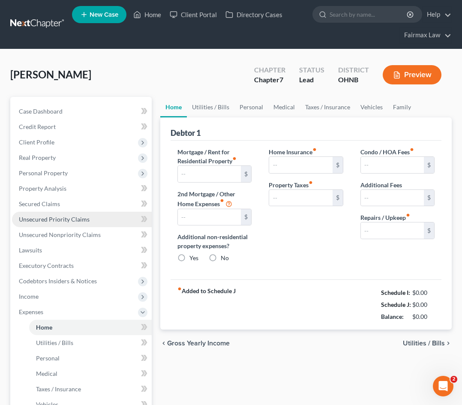
type input "0.00"
click at [62, 222] on ul "Case Dashboard Payments Invoices Payments Payments Credit Report Client Profile" at bounding box center [82, 296] width 140 height 385
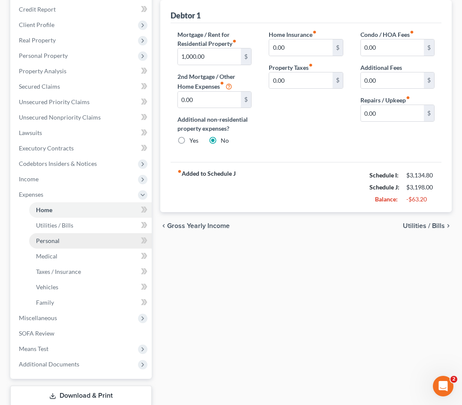
click at [87, 233] on link "Personal" at bounding box center [90, 240] width 122 height 15
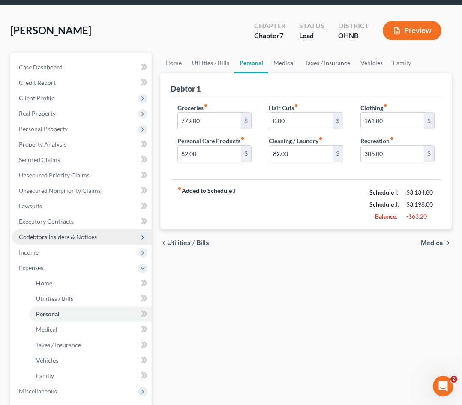
scroll to position [61, 0]
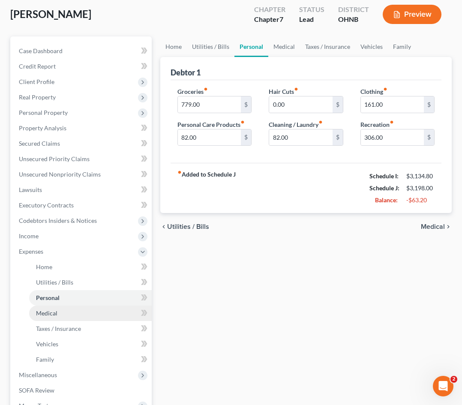
click at [77, 313] on link "Medical" at bounding box center [90, 312] width 122 height 15
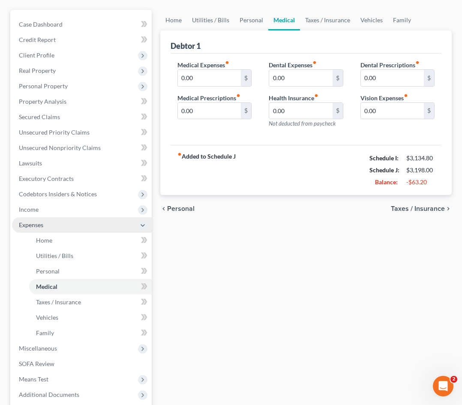
scroll to position [169, 0]
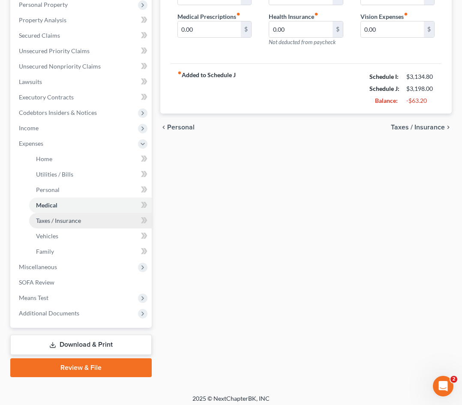
click at [62, 221] on span "Taxes / Insurance" at bounding box center [58, 220] width 45 height 7
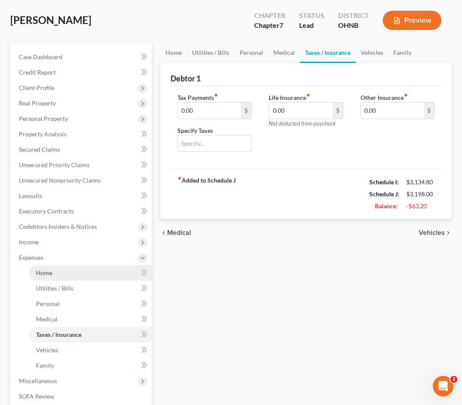
scroll to position [58, 0]
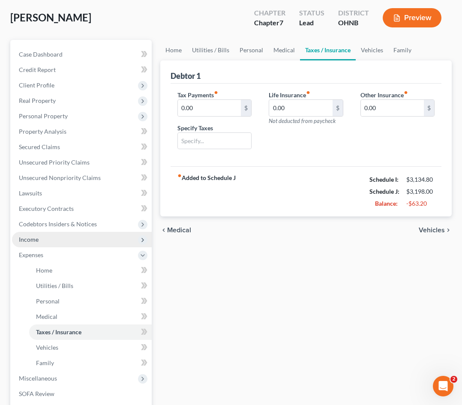
click at [52, 239] on span "Income" at bounding box center [82, 239] width 140 height 15
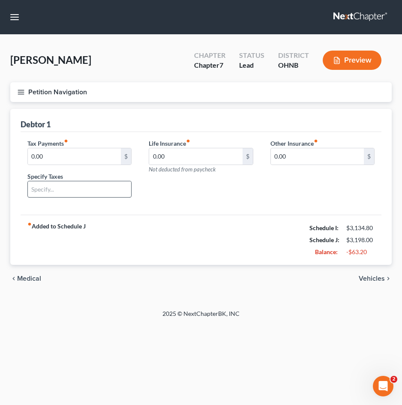
scroll to position [0, 0]
click at [28, 90] on button "Petition Navigation" at bounding box center [200, 92] width 381 height 20
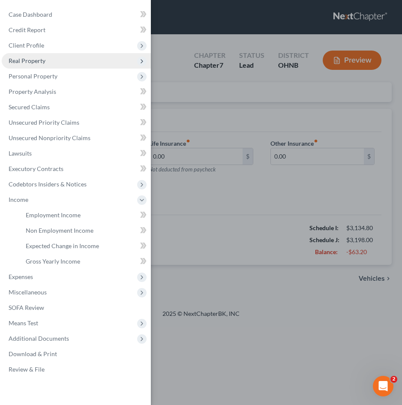
click at [72, 60] on span "Real Property" at bounding box center [76, 60] width 149 height 15
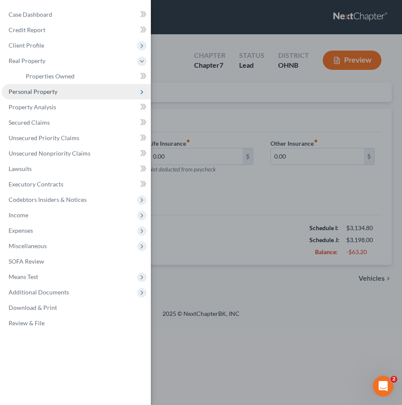
click at [55, 91] on span "Personal Property" at bounding box center [33, 91] width 49 height 7
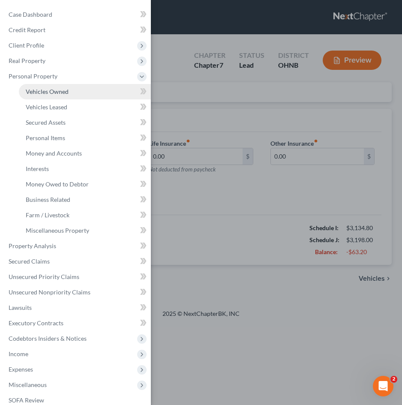
click at [54, 96] on link "Vehicles Owned" at bounding box center [85, 91] width 132 height 15
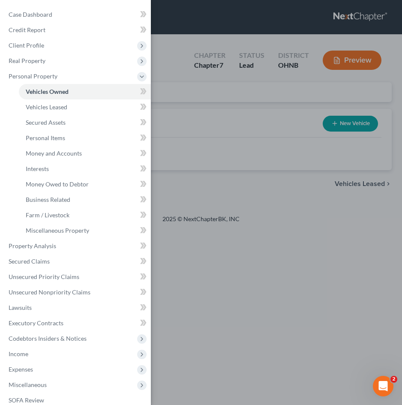
click at [190, 125] on div "Case Dashboard Payments Invoices Payments Payments Credit Report Client Profile" at bounding box center [201, 202] width 402 height 405
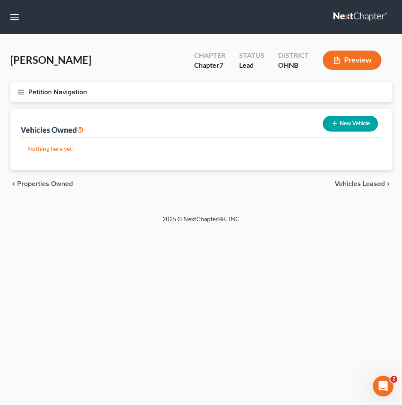
click at [359, 124] on button "New Vehicle" at bounding box center [350, 124] width 55 height 16
select select "0"
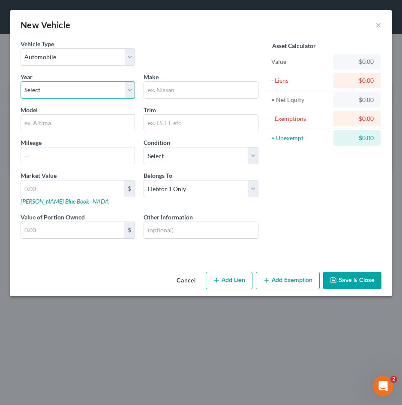
select select "12"
click at [59, 128] on input "text" at bounding box center [78, 123] width 114 height 16
type input "Ford"
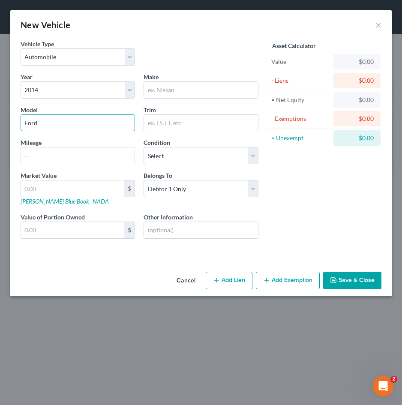
drag, startPoint x: 59, startPoint y: 124, endPoint x: -18, endPoint y: 116, distance: 77.5
click at [0, 116] on html "Home New Case Client Portal Directory Cases Fairmax Law [EMAIL_ADDRESS][DOMAIN_…" at bounding box center [201, 202] width 402 height 405
type input "G"
type input "K"
type input "Jeep"
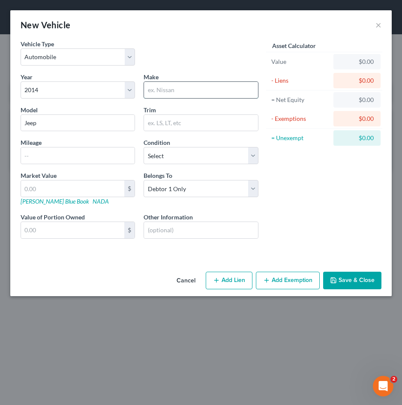
click at [190, 92] on input "text" at bounding box center [201, 90] width 114 height 16
type input "Grand Cherokee"
click at [46, 159] on input "text" at bounding box center [78, 155] width 114 height 16
type input "1"
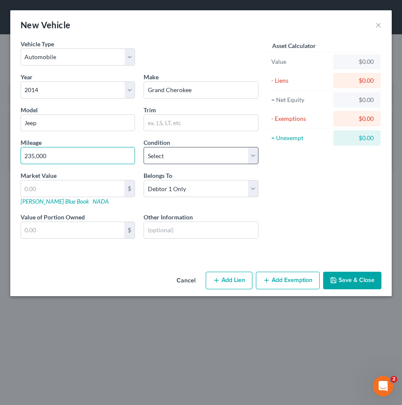
type input "235,000"
select select "3"
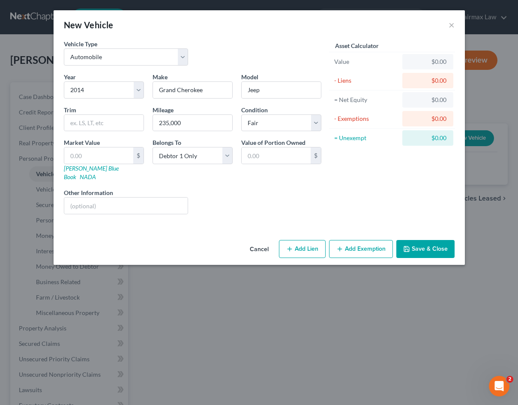
click at [294, 240] on button "Add Lien" at bounding box center [302, 249] width 47 height 18
select select "0"
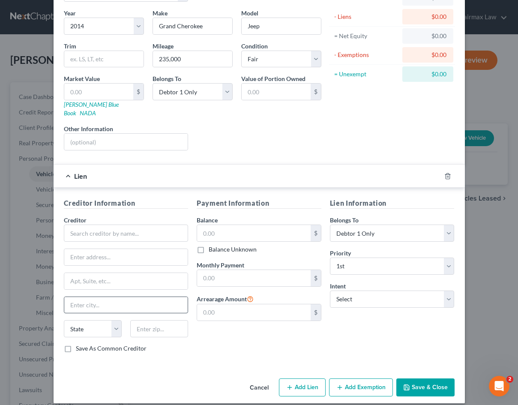
scroll to position [63, 0]
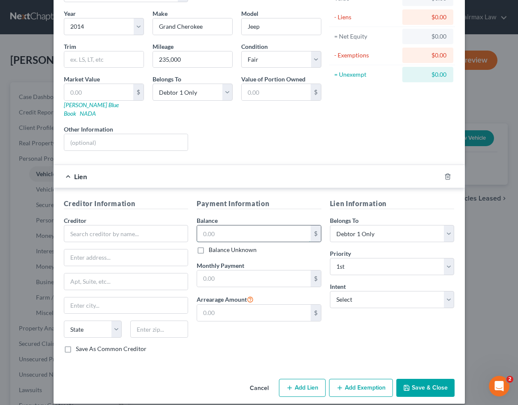
click at [219, 227] on input "text" at bounding box center [254, 233] width 114 height 16
type input "2,400.00"
click at [127, 236] on div "Creditor * State [US_STATE] AK AR AZ CA CO [GEOGRAPHIC_DATA] DE DC [GEOGRAPHIC_…" at bounding box center [126, 280] width 125 height 128
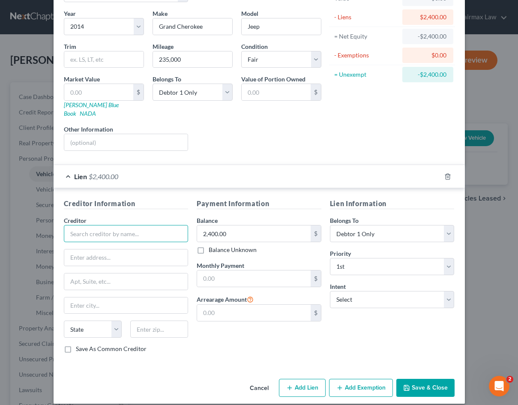
click at [128, 227] on input "text" at bounding box center [126, 233] width 125 height 17
click at [149, 225] on input "D & M" at bounding box center [126, 233] width 125 height 17
click at [81, 225] on input "D & M Motors" at bounding box center [126, 233] width 125 height 17
click at [134, 225] on input "D&M Motors" at bounding box center [126, 233] width 125 height 17
type input "D&M Motors"
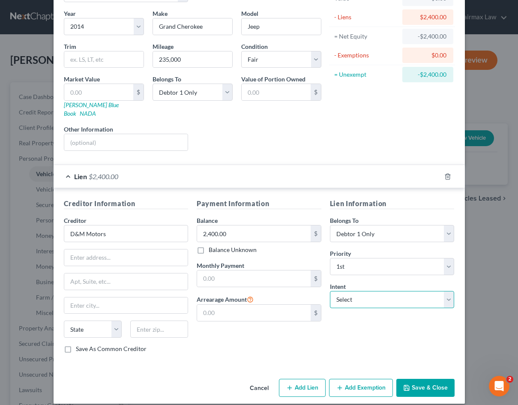
select select "2"
click at [347, 326] on div "Lien Information Belongs To * Select Debtor 1 Only Debtor 2 Only Debtor 1 And D…" at bounding box center [392, 278] width 133 height 161
select select "36"
click at [166, 357] on div "Creditor Information Creditor * D&M Motors State [US_STATE] AK AR AZ CA CO [GEO…" at bounding box center [259, 277] width 411 height 179
click at [419, 373] on button "Save & Close" at bounding box center [425, 388] width 58 height 18
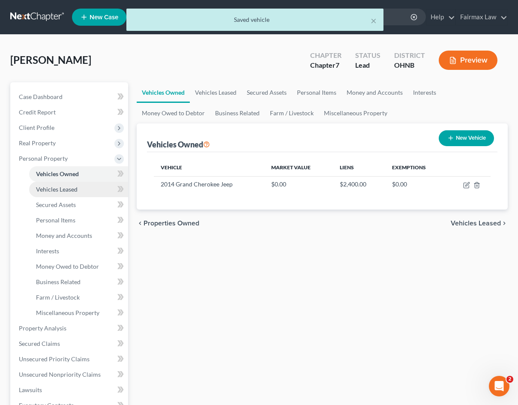
click at [71, 193] on link "Vehicles Leased" at bounding box center [78, 189] width 99 height 15
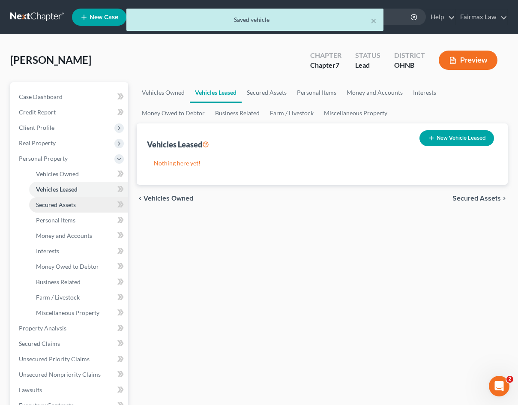
click at [69, 206] on span "Secured Assets" at bounding box center [56, 204] width 40 height 7
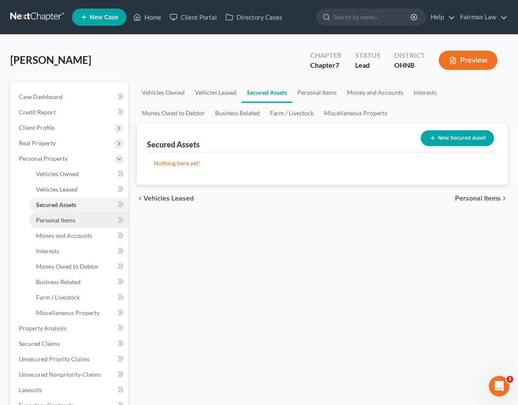
click at [62, 220] on span "Personal Items" at bounding box center [55, 219] width 39 height 7
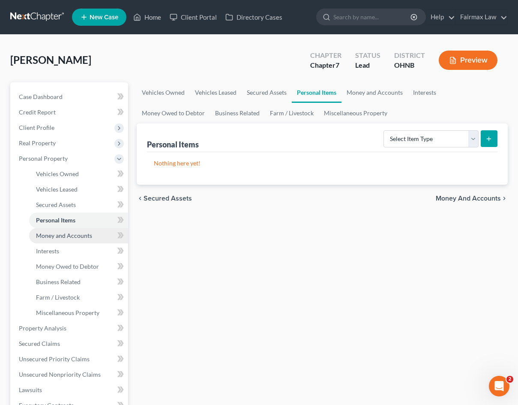
click at [68, 239] on link "Money and Accounts" at bounding box center [78, 235] width 99 height 15
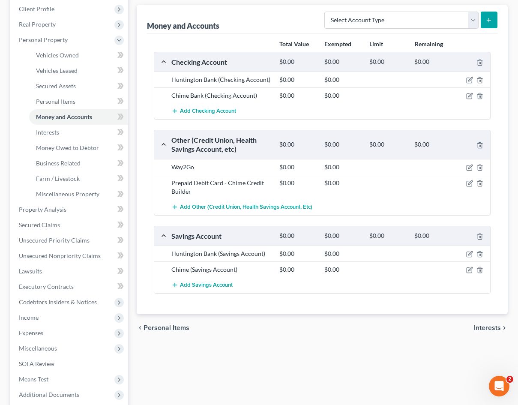
scroll to position [120, 0]
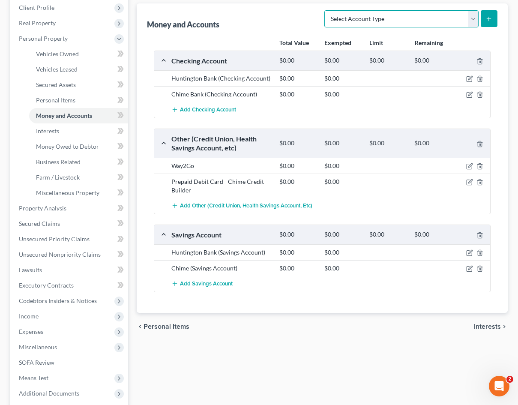
select select "checking"
click at [486, 26] on button "submit" at bounding box center [489, 18] width 17 height 17
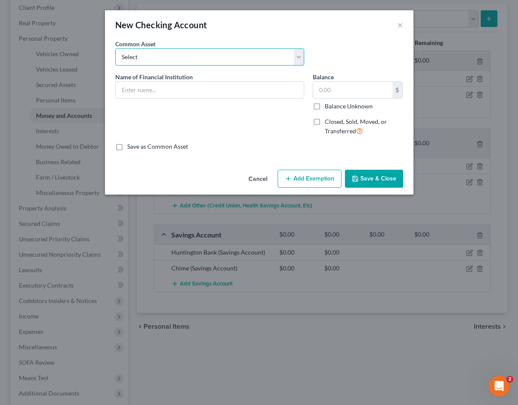
select select "33"
type input "Key Bank"
type input "0"
click at [352, 92] on input "0" at bounding box center [352, 90] width 79 height 16
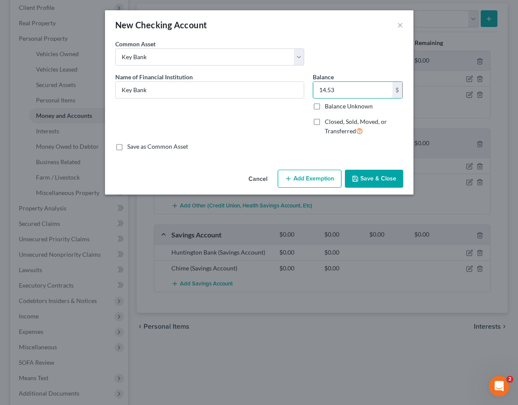
type input "14.53"
click at [294, 185] on button "Add Exemption" at bounding box center [310, 179] width 64 height 18
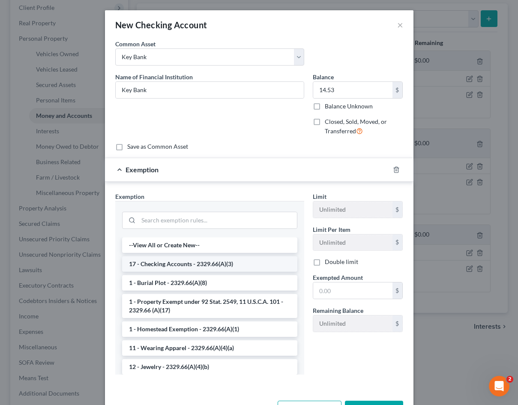
click at [221, 264] on li "17 - Checking Accounts - 2329.66(A)(3)" at bounding box center [209, 263] width 175 height 15
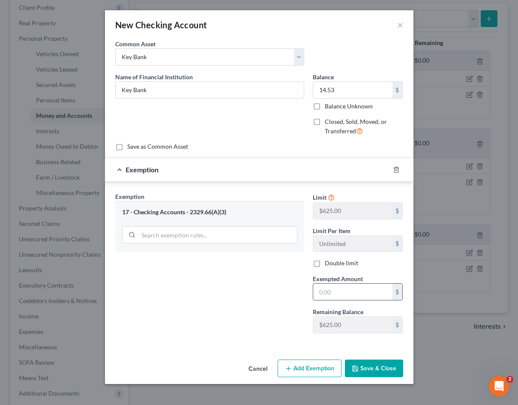
click at [353, 293] on input "text" at bounding box center [352, 292] width 79 height 16
type input "14.53"
click at [372, 368] on button "Save & Close" at bounding box center [374, 368] width 58 height 18
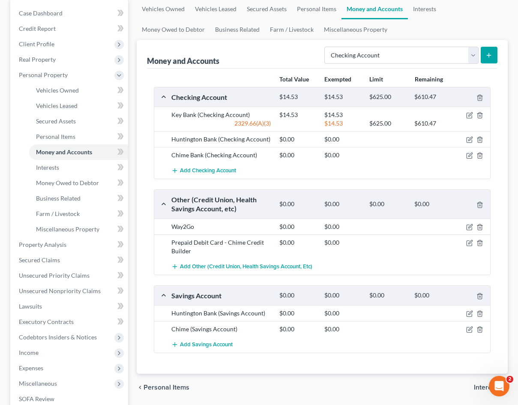
scroll to position [141, 0]
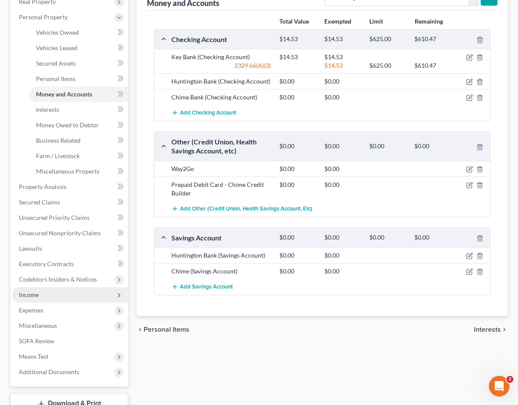
click at [37, 299] on span "Income" at bounding box center [70, 294] width 116 height 15
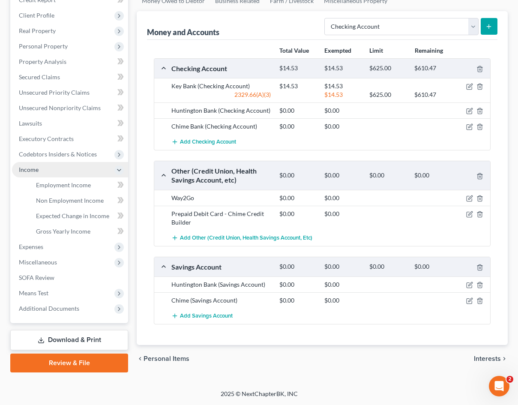
scroll to position [112, 0]
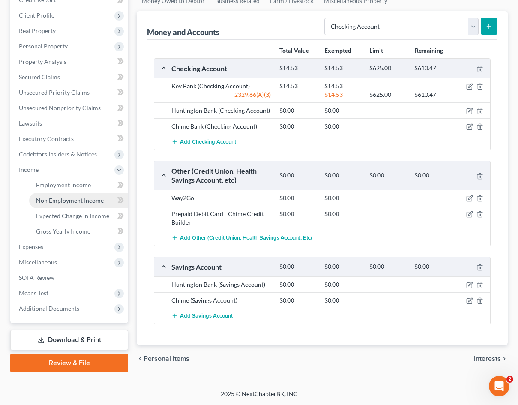
click at [76, 203] on span "Non Employment Income" at bounding box center [70, 200] width 68 height 7
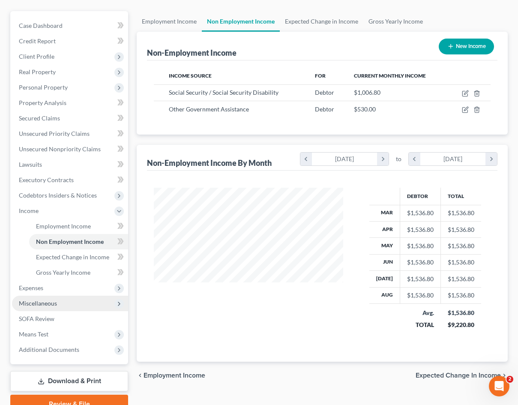
scroll to position [73, 0]
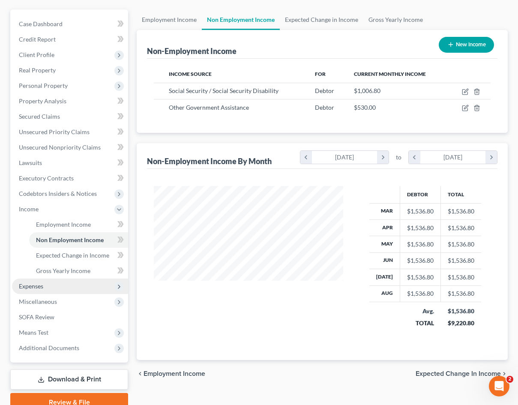
click at [55, 289] on span "Expenses" at bounding box center [70, 285] width 116 height 15
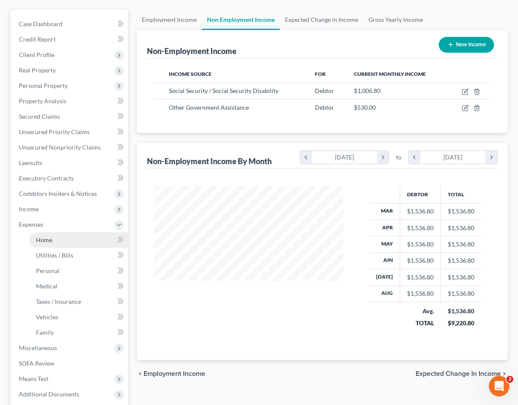
click at [50, 245] on link "Home" at bounding box center [78, 239] width 99 height 15
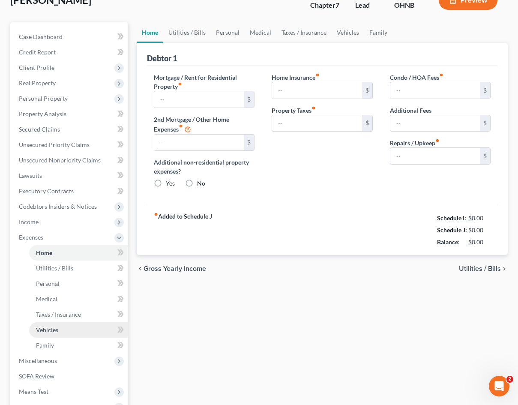
scroll to position [2, 0]
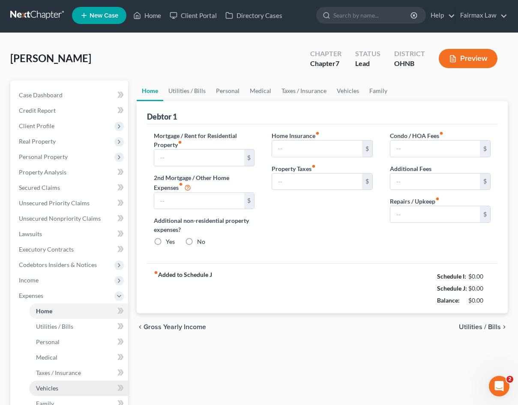
type input "1,000.00"
type input "0.00"
radio input "true"
type input "0.00"
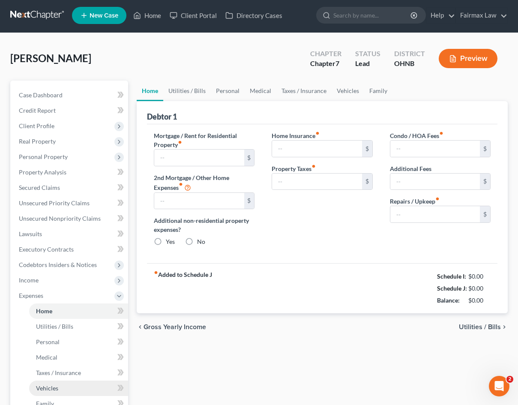
type input "0.00"
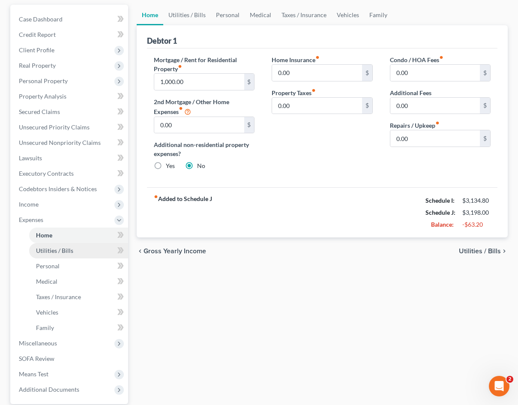
click at [51, 248] on span "Utilities / Bills" at bounding box center [54, 250] width 37 height 7
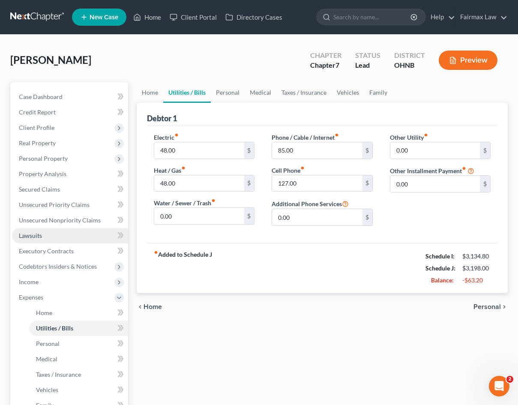
click at [38, 233] on span "Lawsuits" at bounding box center [30, 235] width 23 height 7
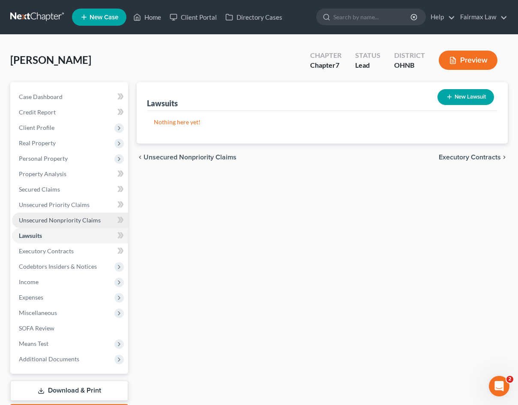
click at [42, 222] on span "Unsecured Nonpriority Claims" at bounding box center [60, 219] width 82 height 7
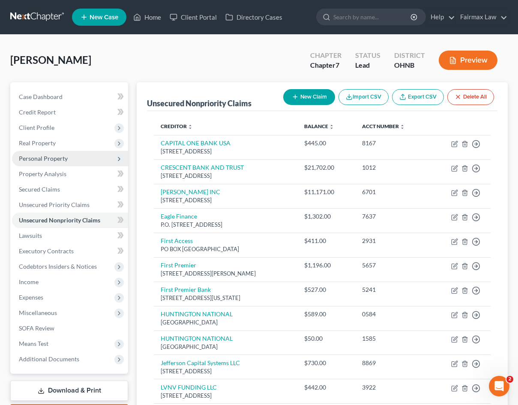
click at [54, 164] on span "Personal Property" at bounding box center [70, 158] width 116 height 15
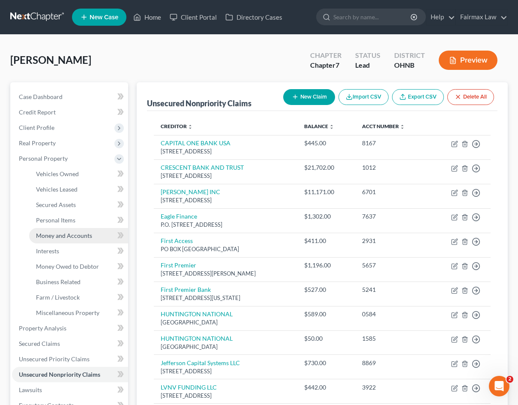
click at [55, 239] on link "Money and Accounts" at bounding box center [78, 235] width 99 height 15
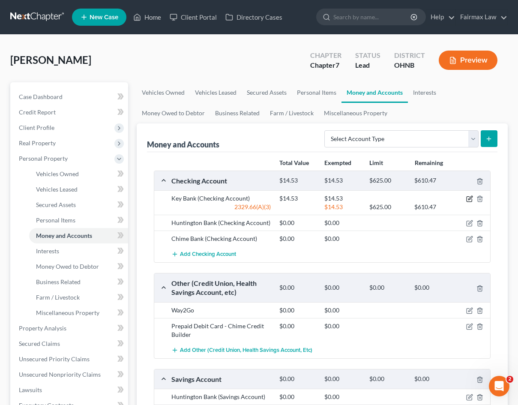
click at [467, 198] on icon "button" at bounding box center [469, 198] width 7 height 7
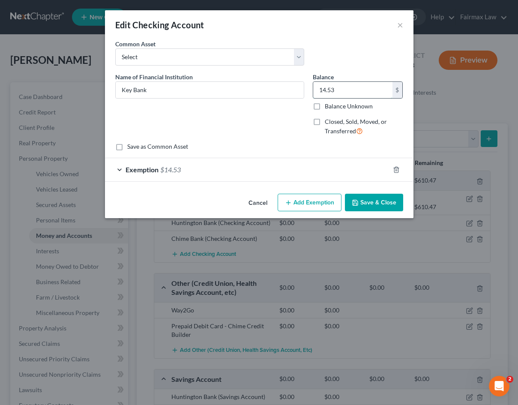
click at [341, 90] on input "14.53" at bounding box center [352, 90] width 79 height 16
type input "1"
type input "2"
type input "2.14"
click at [188, 176] on div "Exemption $14.53" at bounding box center [247, 169] width 284 height 23
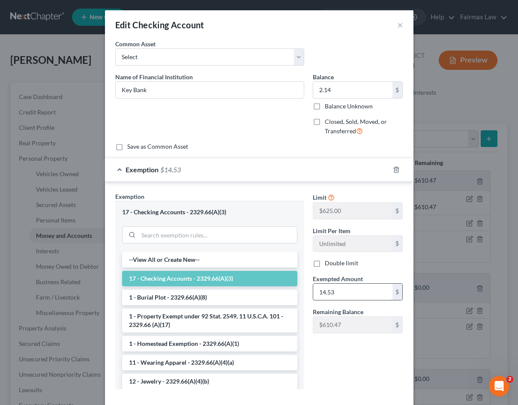
click at [336, 293] on input "14.53" at bounding box center [352, 292] width 79 height 16
type input "1"
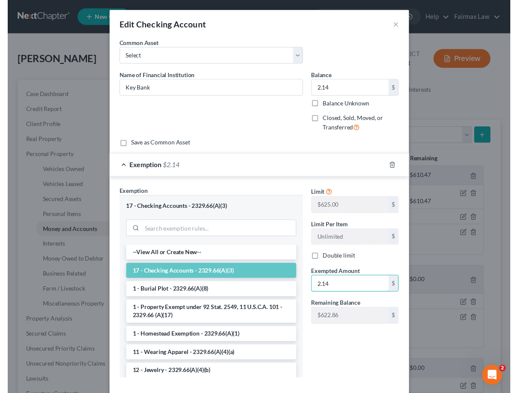
scroll to position [45, 0]
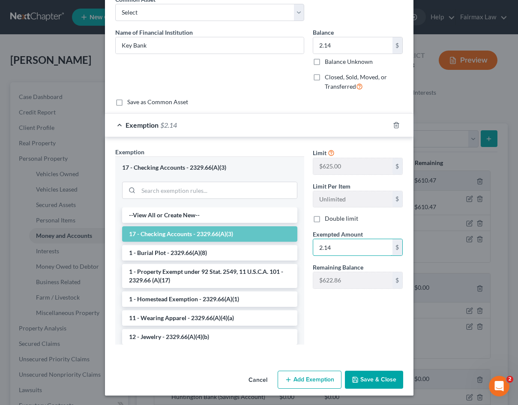
type input "2.14"
click at [356, 373] on icon "button" at bounding box center [355, 379] width 7 height 7
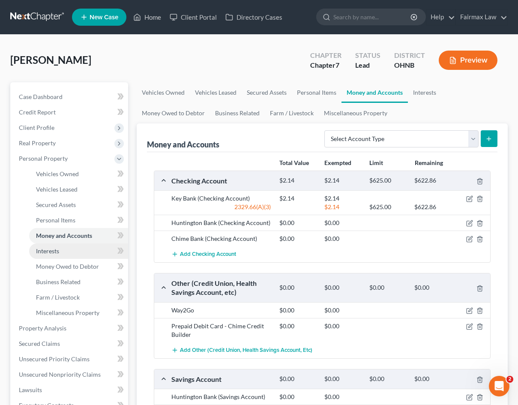
click at [52, 249] on span "Interests" at bounding box center [47, 250] width 23 height 7
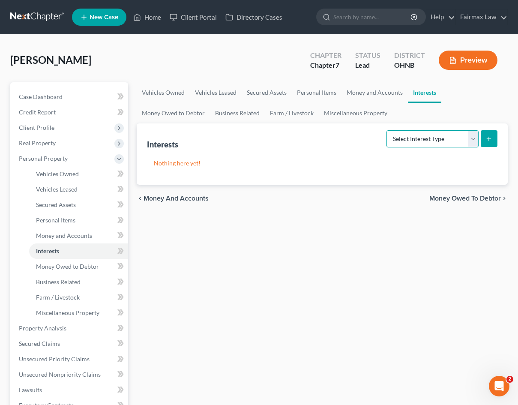
select select "whole_life_insurance"
click at [488, 141] on icon "submit" at bounding box center [488, 138] width 7 height 7
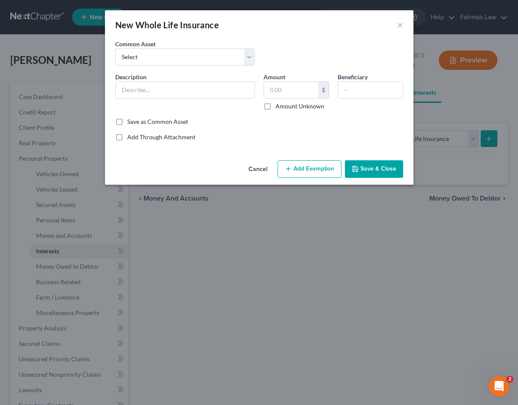
click at [133, 69] on div "Common Asset Select American Income American Life Gerber Life Insurance [PERSON…" at bounding box center [259, 55] width 296 height 33
click at [125, 102] on div "Description *" at bounding box center [185, 91] width 148 height 38
click at [126, 93] on input "text" at bounding box center [185, 90] width 139 height 16
click at [153, 47] on label "Common Asset" at bounding box center [135, 43] width 40 height 9
click at [155, 84] on input "Om" at bounding box center [185, 90] width 139 height 16
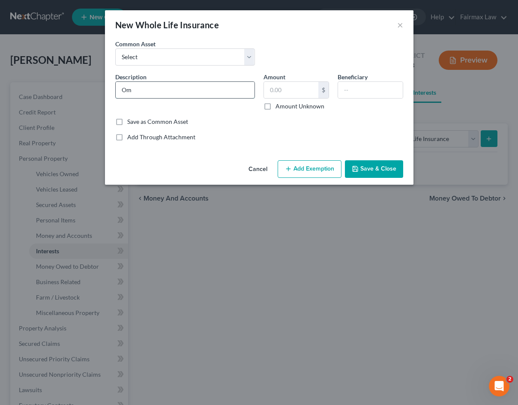
click at [146, 89] on input "Om" at bounding box center [185, 90] width 139 height 16
type input "Omaha Life Insurance"
click at [295, 96] on input "text" at bounding box center [291, 90] width 54 height 16
type input "2"
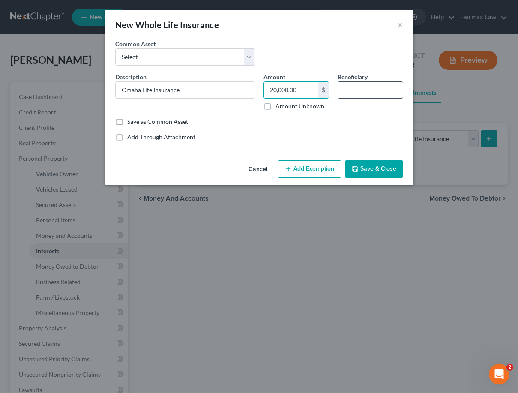
type input "20,000.00"
click at [356, 85] on input "text" at bounding box center [370, 90] width 65 height 16
type input "Daughter"
click at [314, 172] on button "Add Exemption" at bounding box center [310, 169] width 64 height 18
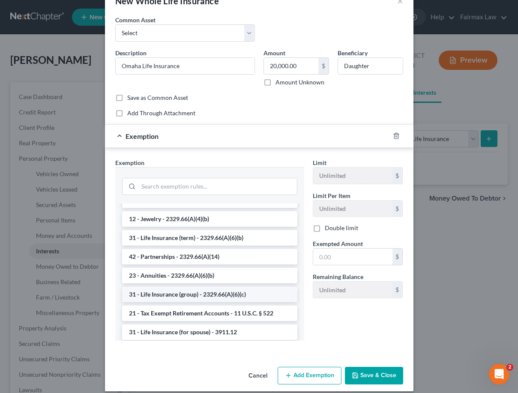
scroll to position [95, 0]
click at [237, 296] on li "31 - Life Insurance (group) - 2329.66(A)(6)(c)" at bounding box center [209, 294] width 175 height 15
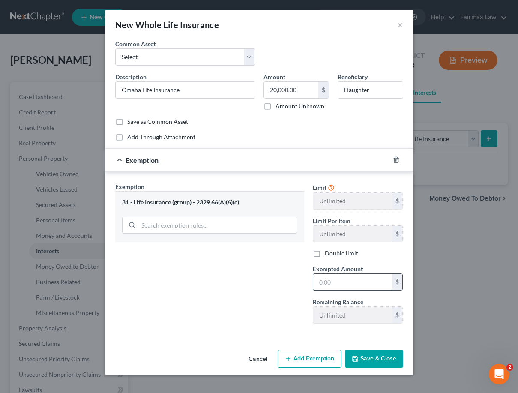
click at [343, 283] on input "text" at bounding box center [352, 282] width 79 height 16
type input "20,000.00"
click at [379, 361] on button "Save & Close" at bounding box center [374, 359] width 58 height 18
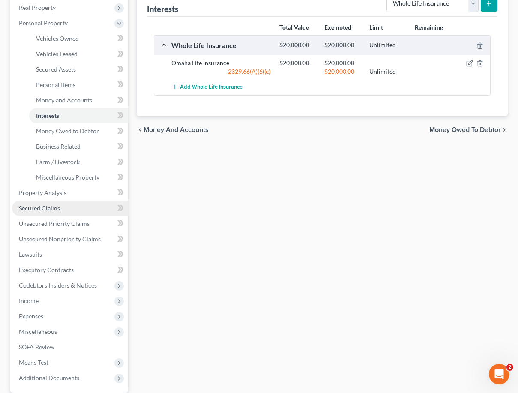
scroll to position [136, 0]
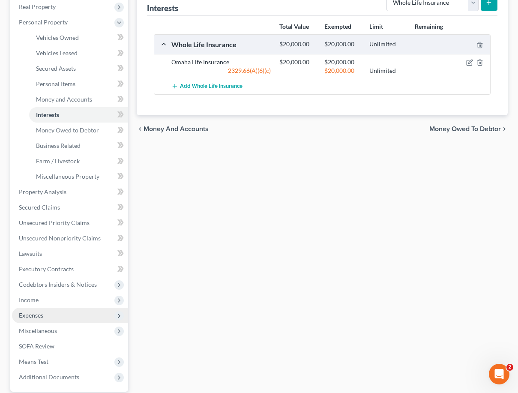
click at [35, 313] on span "Expenses" at bounding box center [31, 314] width 24 height 7
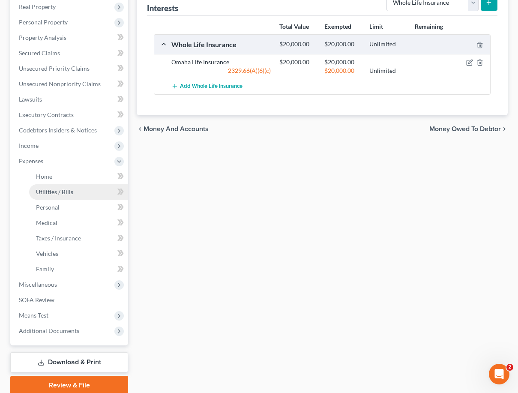
click at [74, 196] on link "Utilities / Bills" at bounding box center [78, 191] width 99 height 15
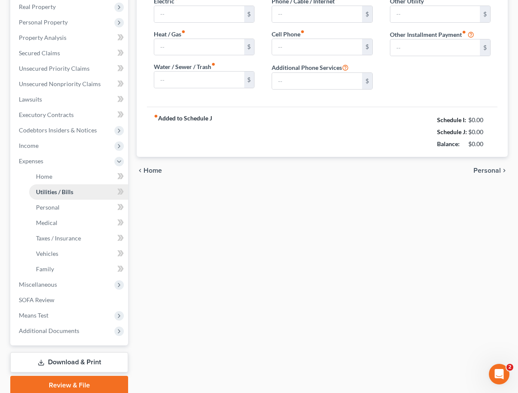
scroll to position [17, 0]
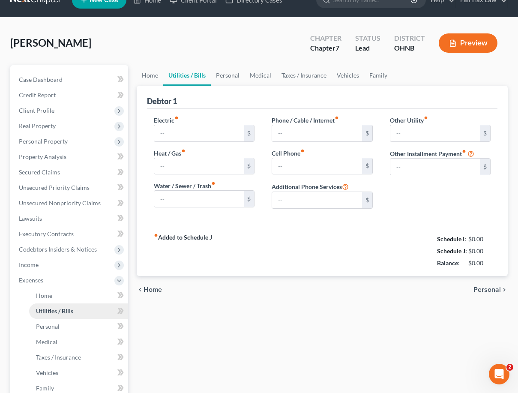
type input "48.00"
type input "0.00"
type input "85.00"
type input "127.00"
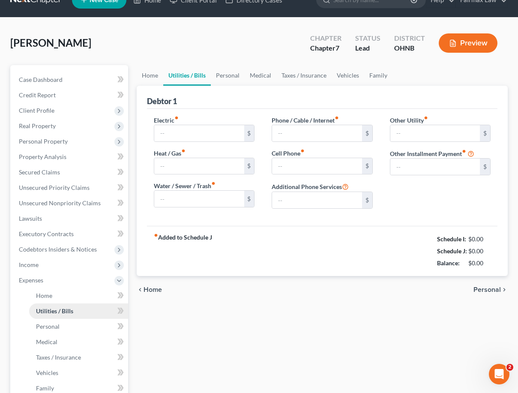
type input "0.00"
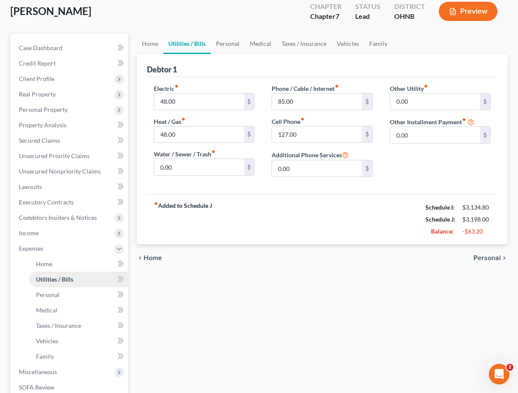
scroll to position [30, 0]
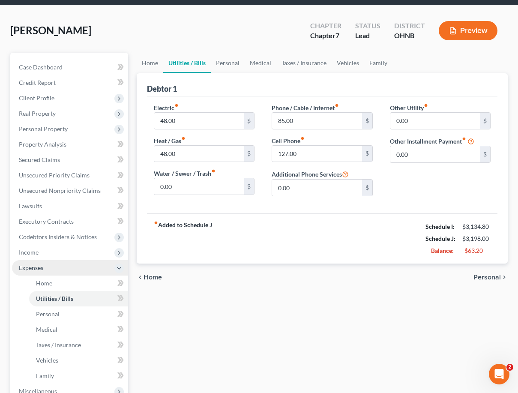
click at [114, 267] on span "Expenses" at bounding box center [70, 267] width 116 height 15
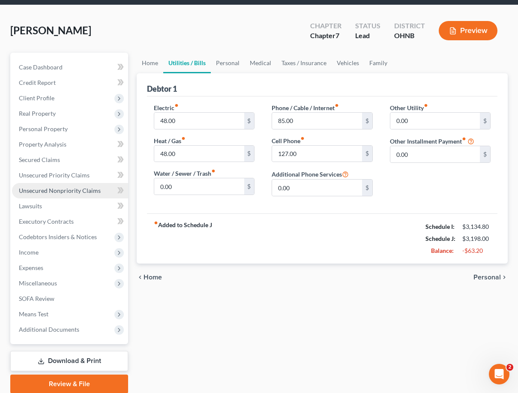
click at [57, 192] on span "Unsecured Nonpriority Claims" at bounding box center [60, 190] width 82 height 7
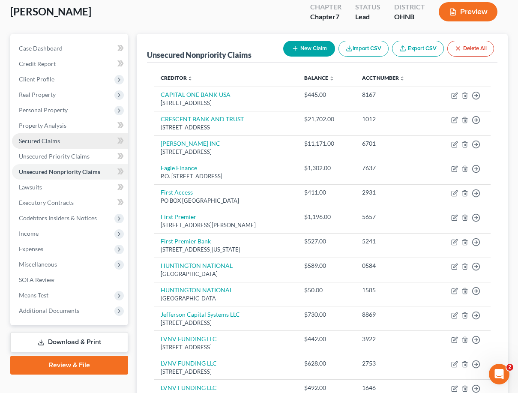
scroll to position [50, 0]
